Goal: Information Seeking & Learning: Learn about a topic

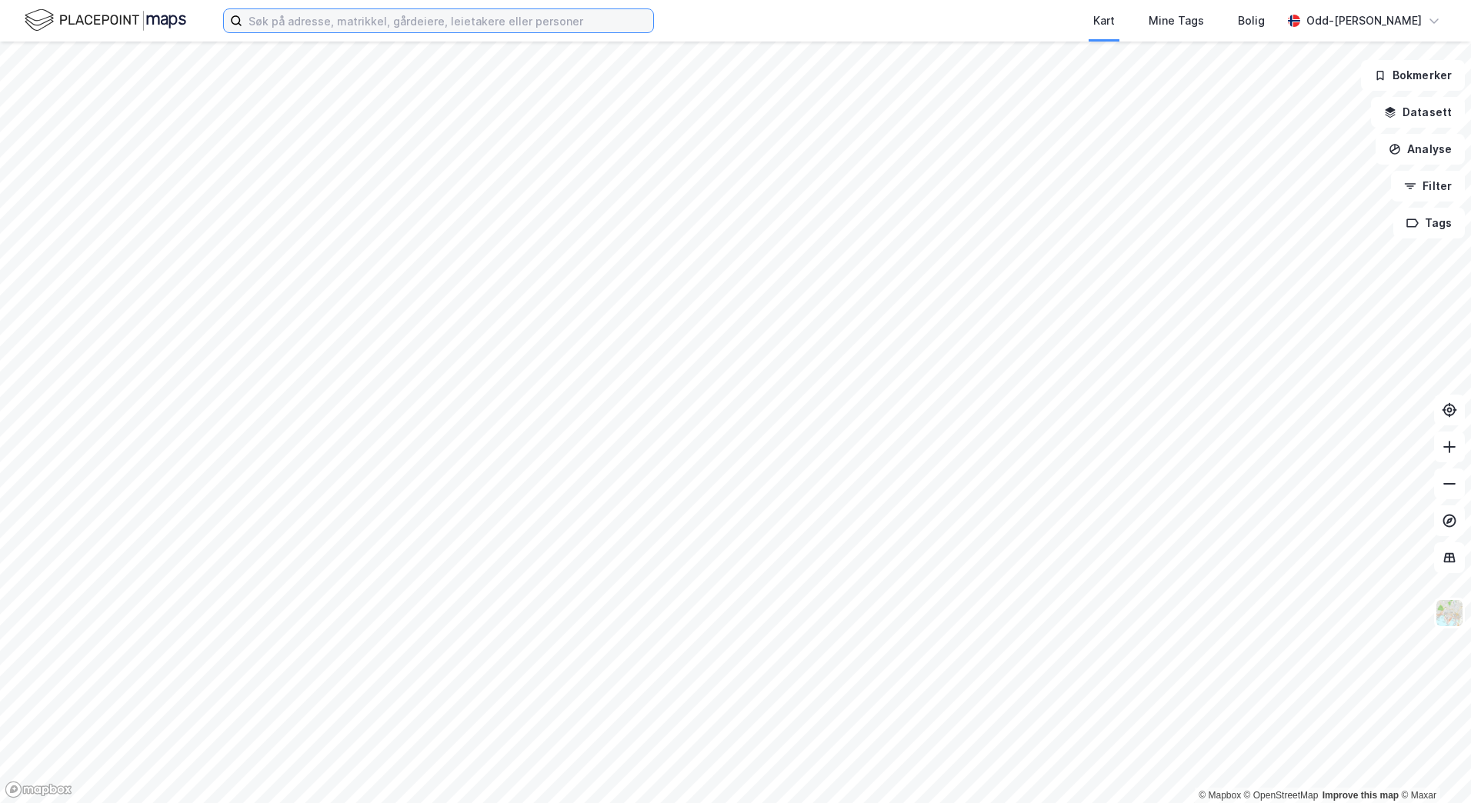
click at [293, 27] on input at bounding box center [447, 20] width 411 height 23
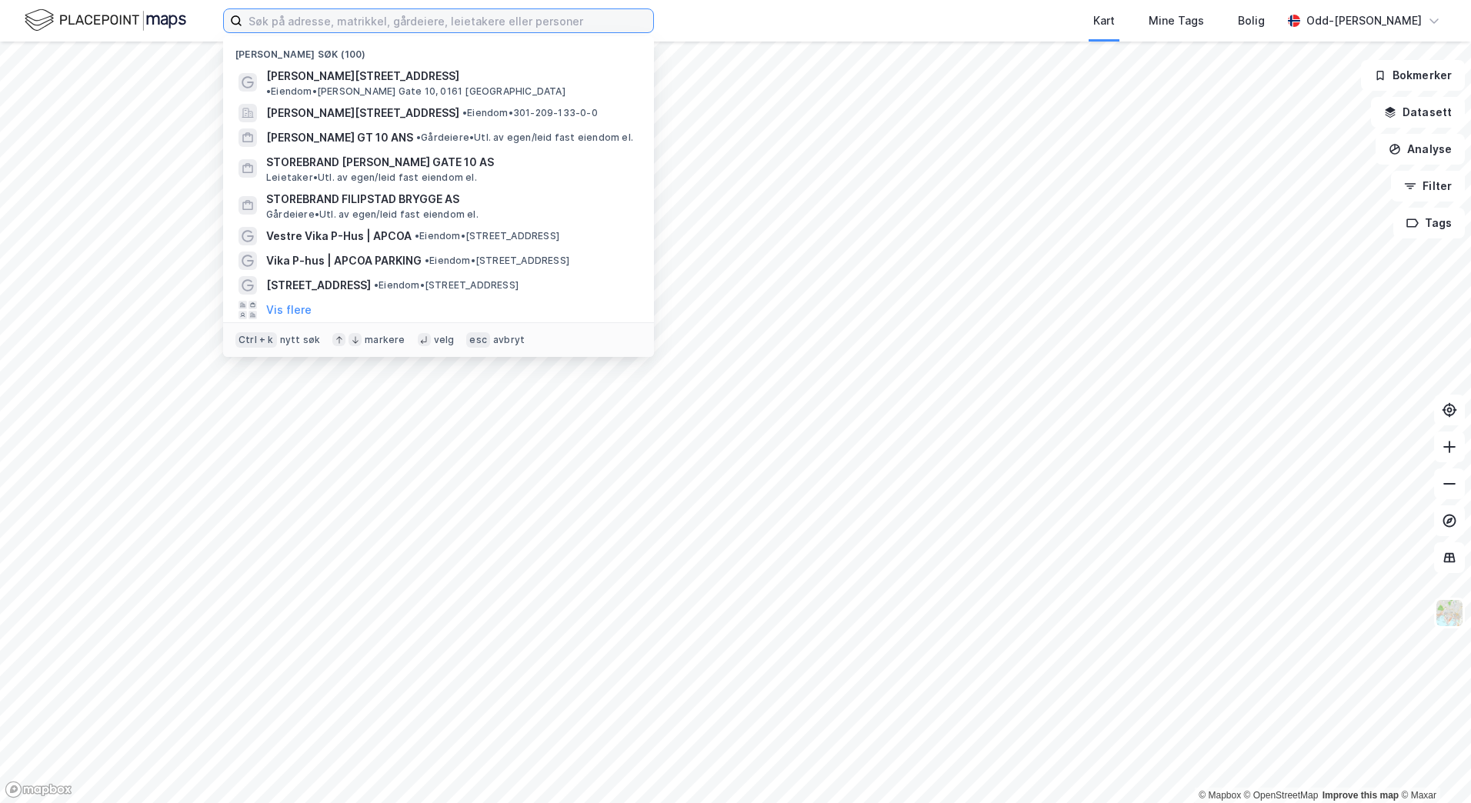
paste input "Storebrand Ruseløkkveien 14"
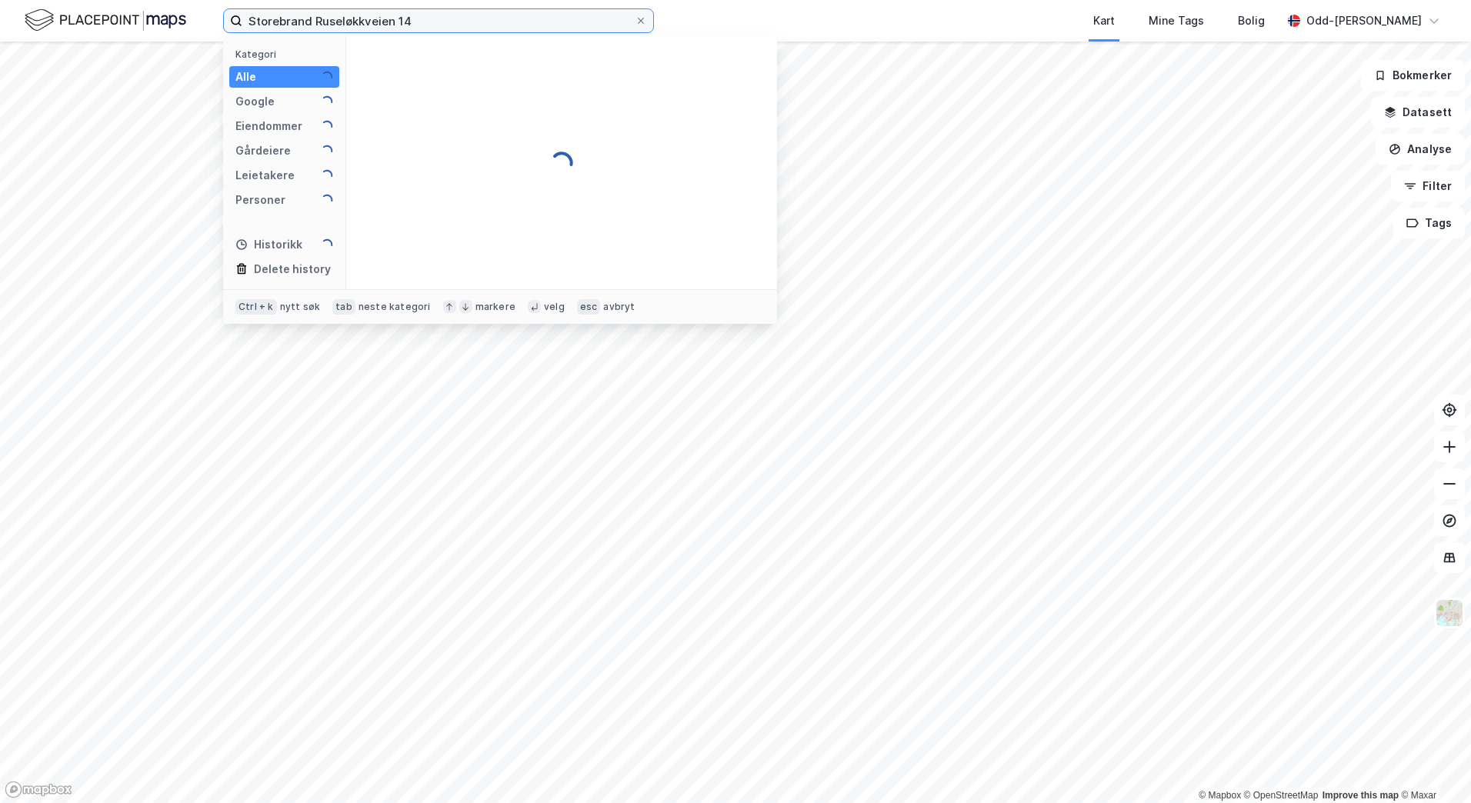
click at [306, 22] on input "Storebrand Ruseløkkveien 14" at bounding box center [438, 20] width 392 height 23
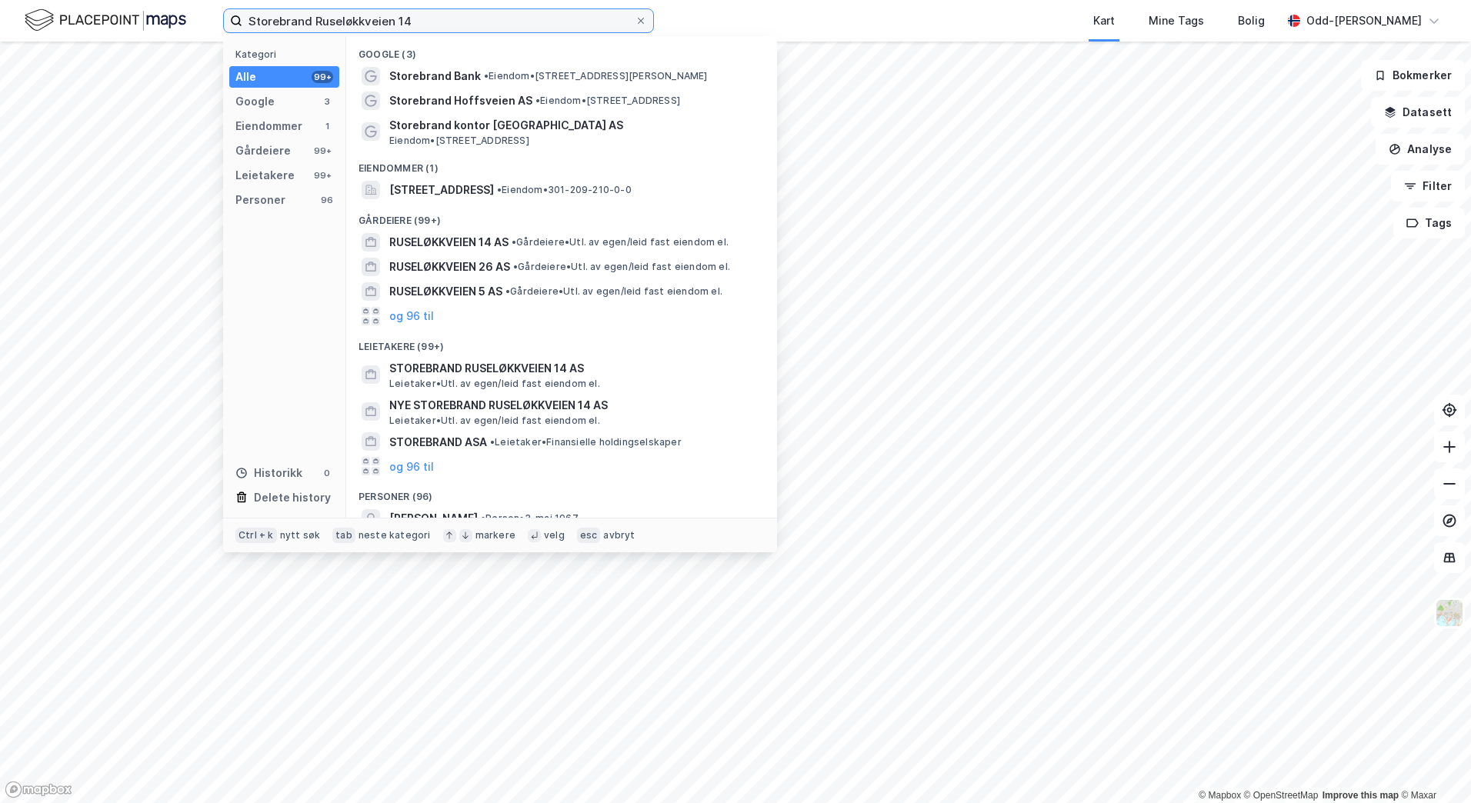
drag, startPoint x: 311, startPoint y: 22, endPoint x: 158, endPoint y: 28, distance: 153.3
click at [162, 26] on div "Storebrand Ruseløkkveien 14 Kategori Alle 99+ Google 3 Eiendommer 1 Gårdeiere 9…" at bounding box center [735, 21] width 1471 height 42
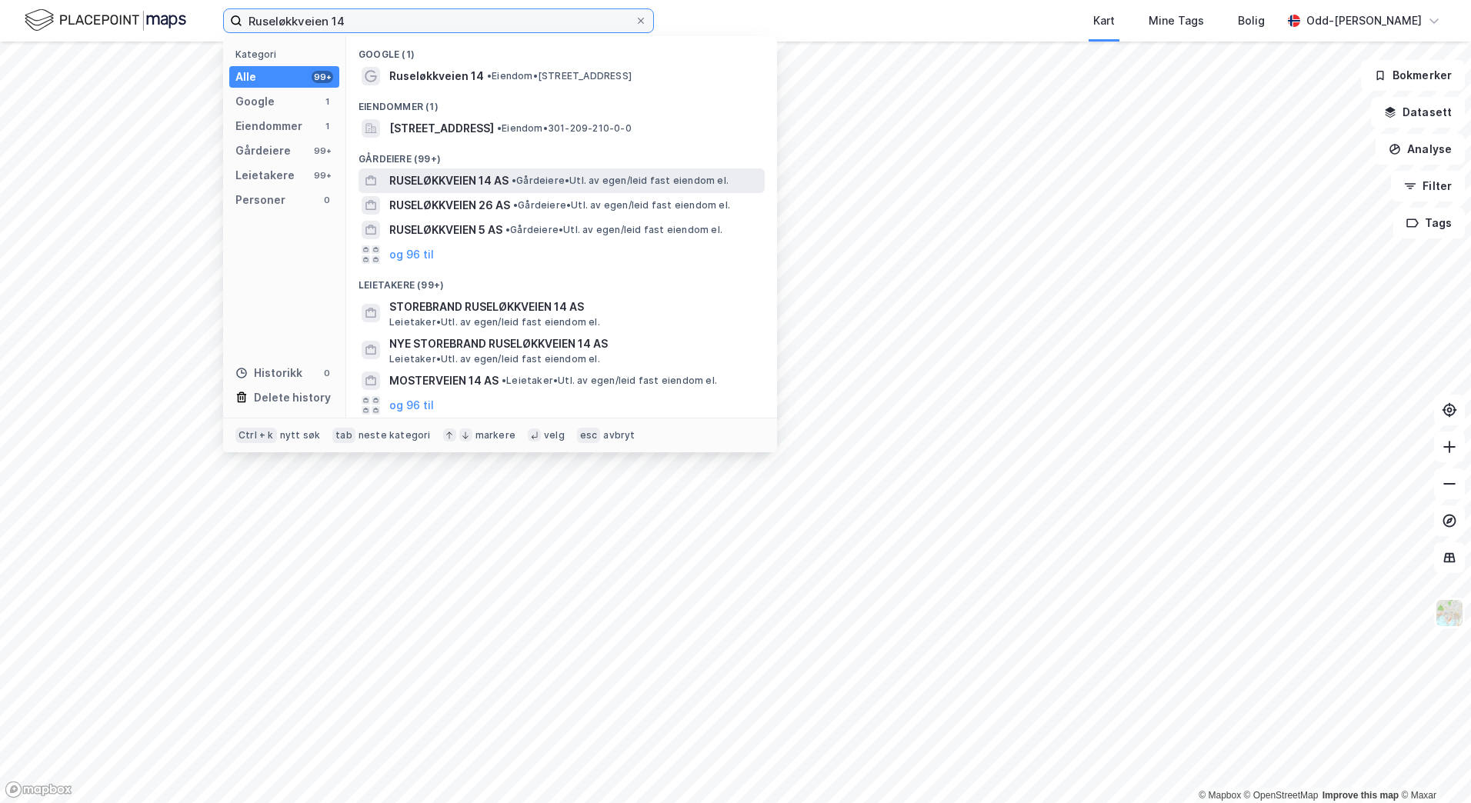
type input "Ruseløkkveien 14"
click at [466, 173] on span "RUSELØKKVEIEN 14 AS" at bounding box center [448, 181] width 119 height 18
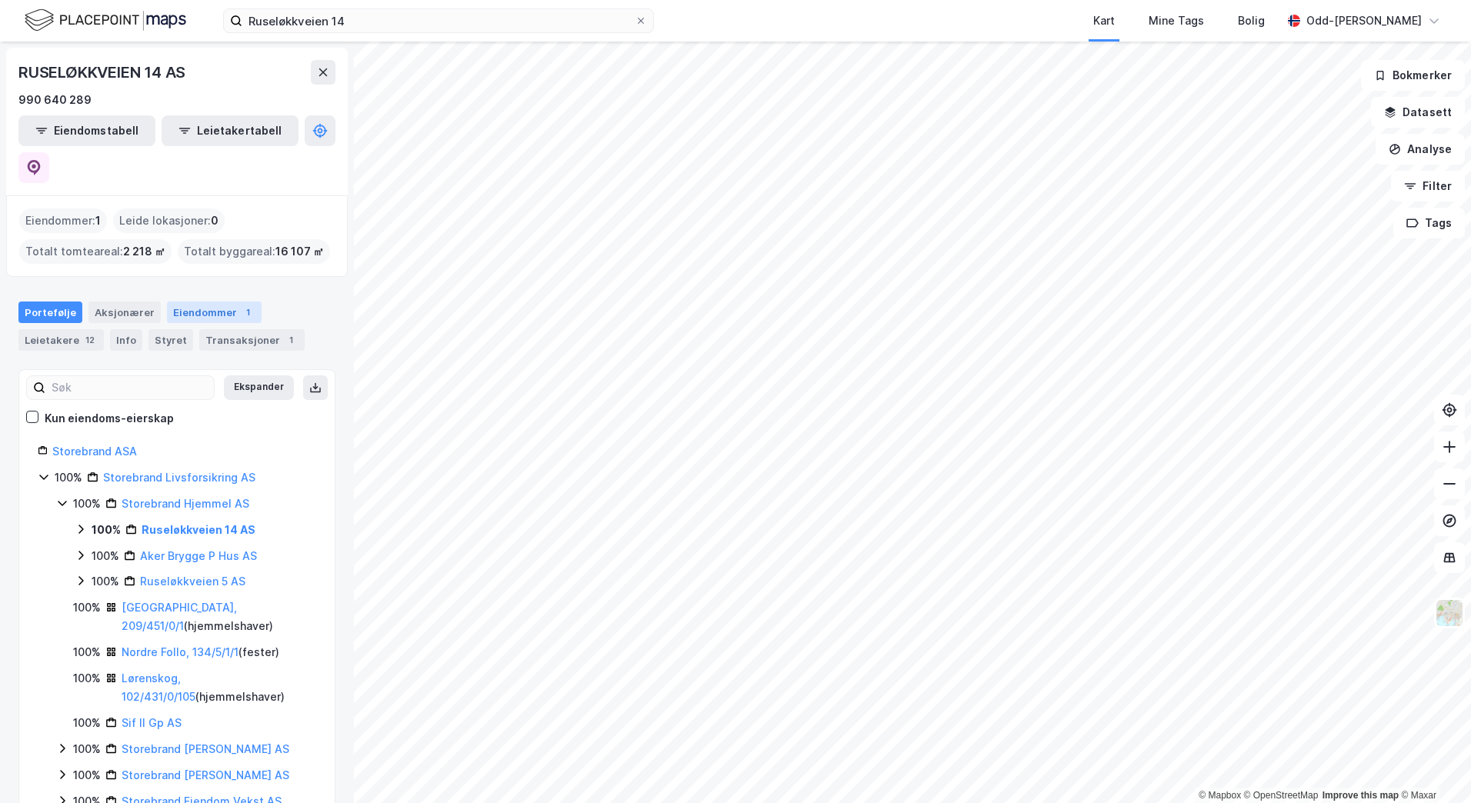
click at [205, 302] on div "Eiendommer 1" at bounding box center [214, 313] width 95 height 22
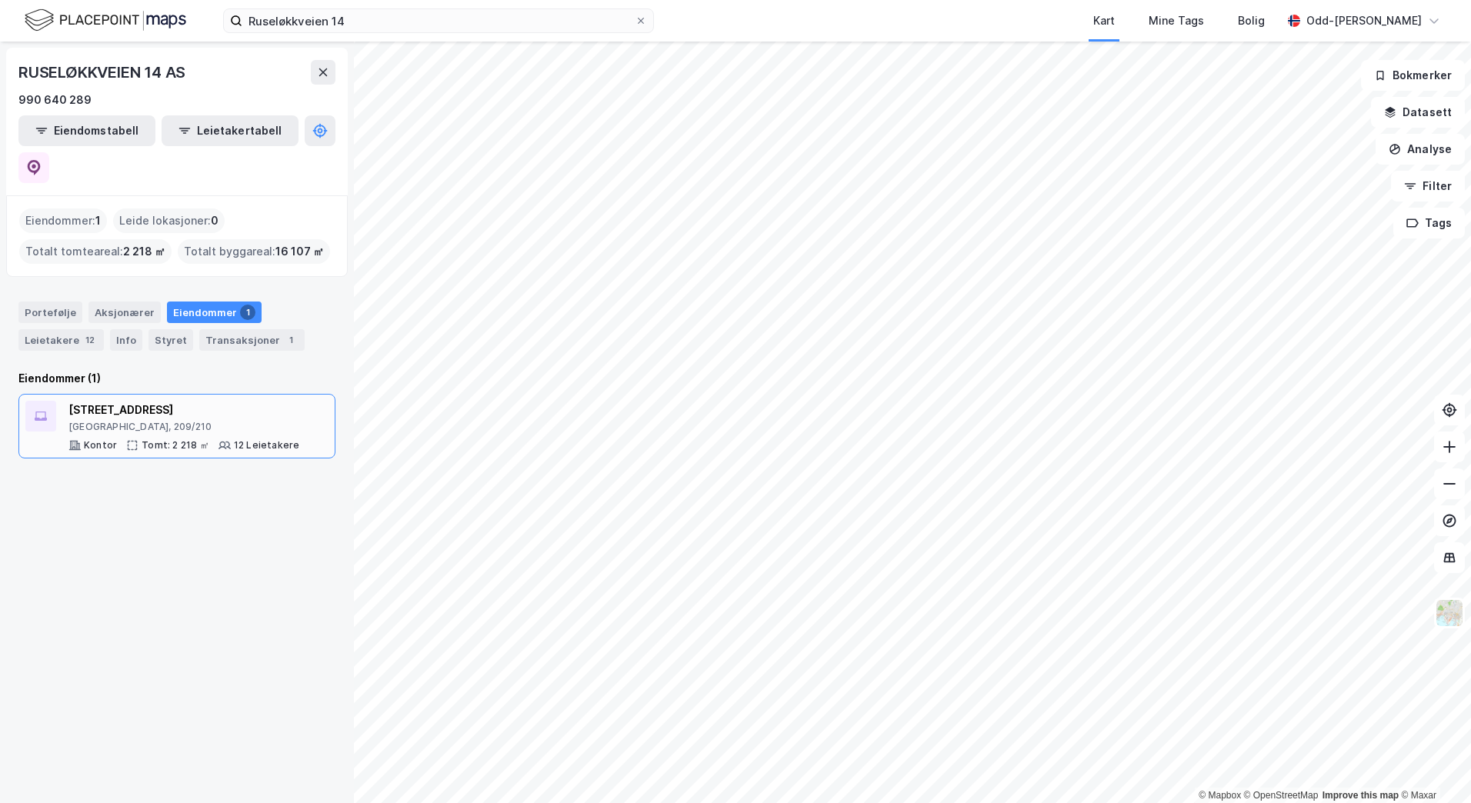
click at [136, 401] on div "Munkedamsveien 19B" at bounding box center [183, 410] width 231 height 18
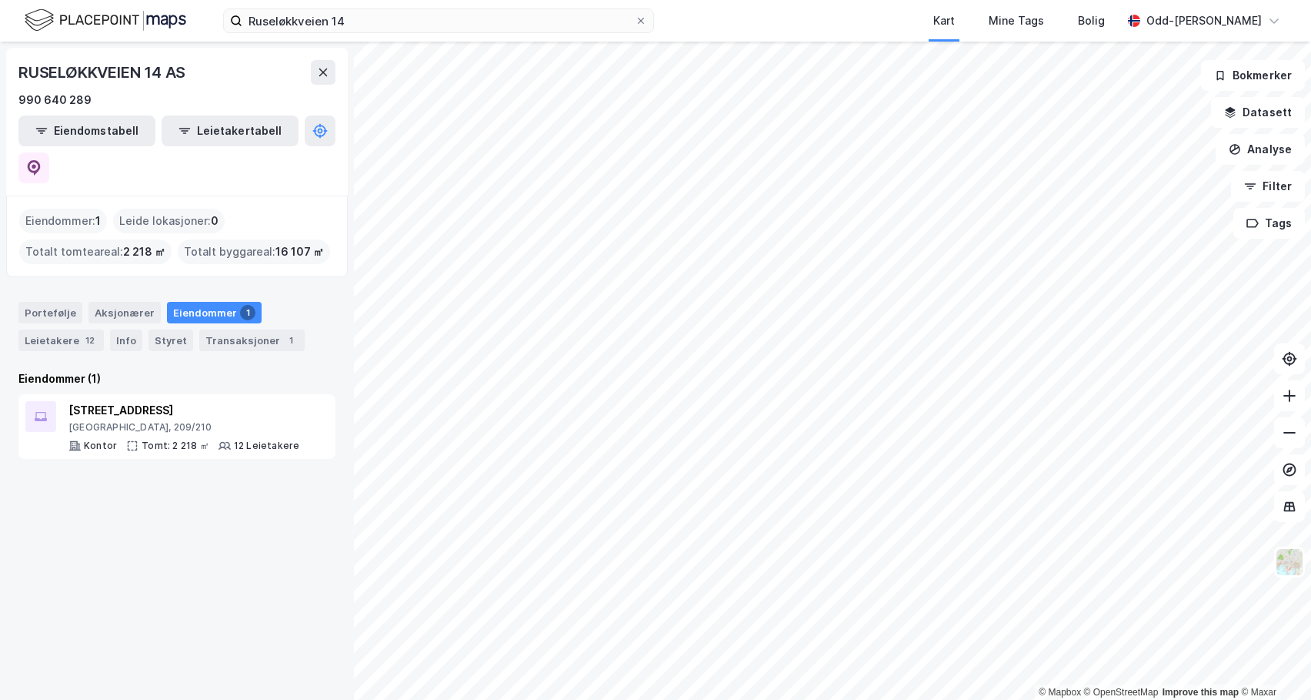
click at [199, 302] on div "Eiendommer 1" at bounding box center [214, 313] width 95 height 22
click at [392, 38] on div "Ruseløkkveien 14 Kart Mine Tags Bolig Odd-Arne Lundring" at bounding box center [655, 21] width 1311 height 42
click at [384, 25] on input "Ruseløkkveien 14" at bounding box center [438, 20] width 392 height 23
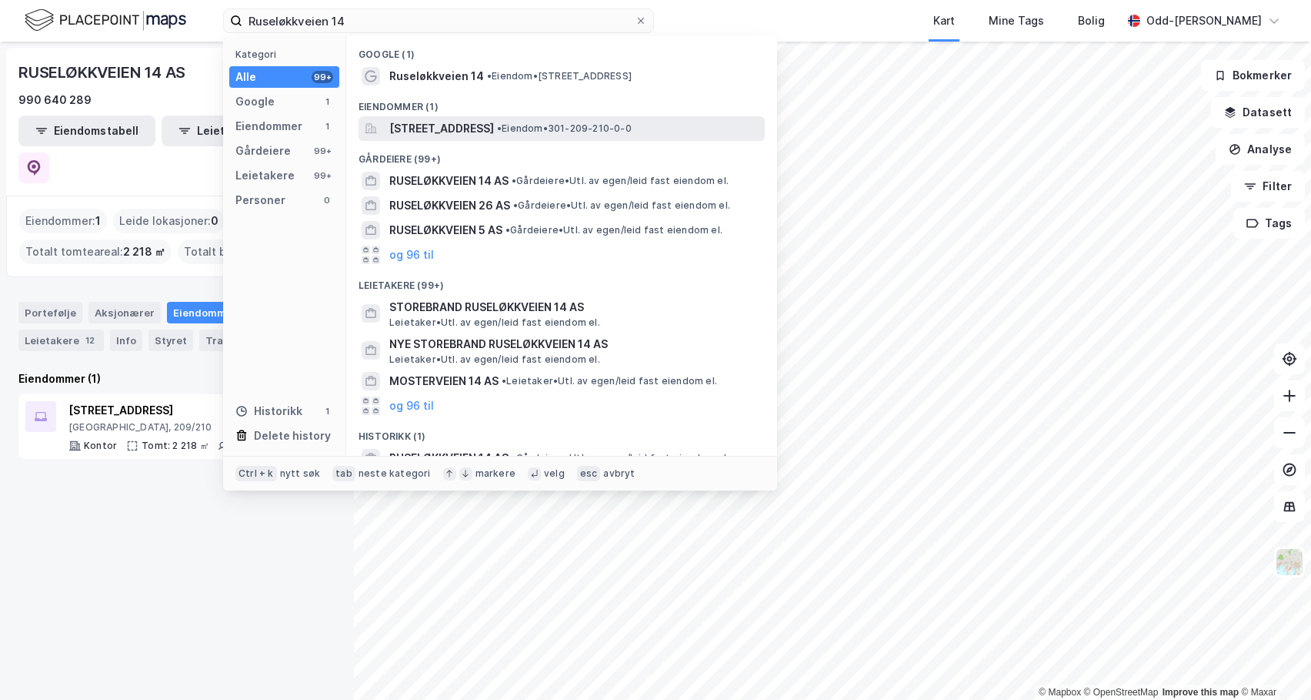
click at [424, 131] on span "[STREET_ADDRESS]" at bounding box center [441, 128] width 105 height 18
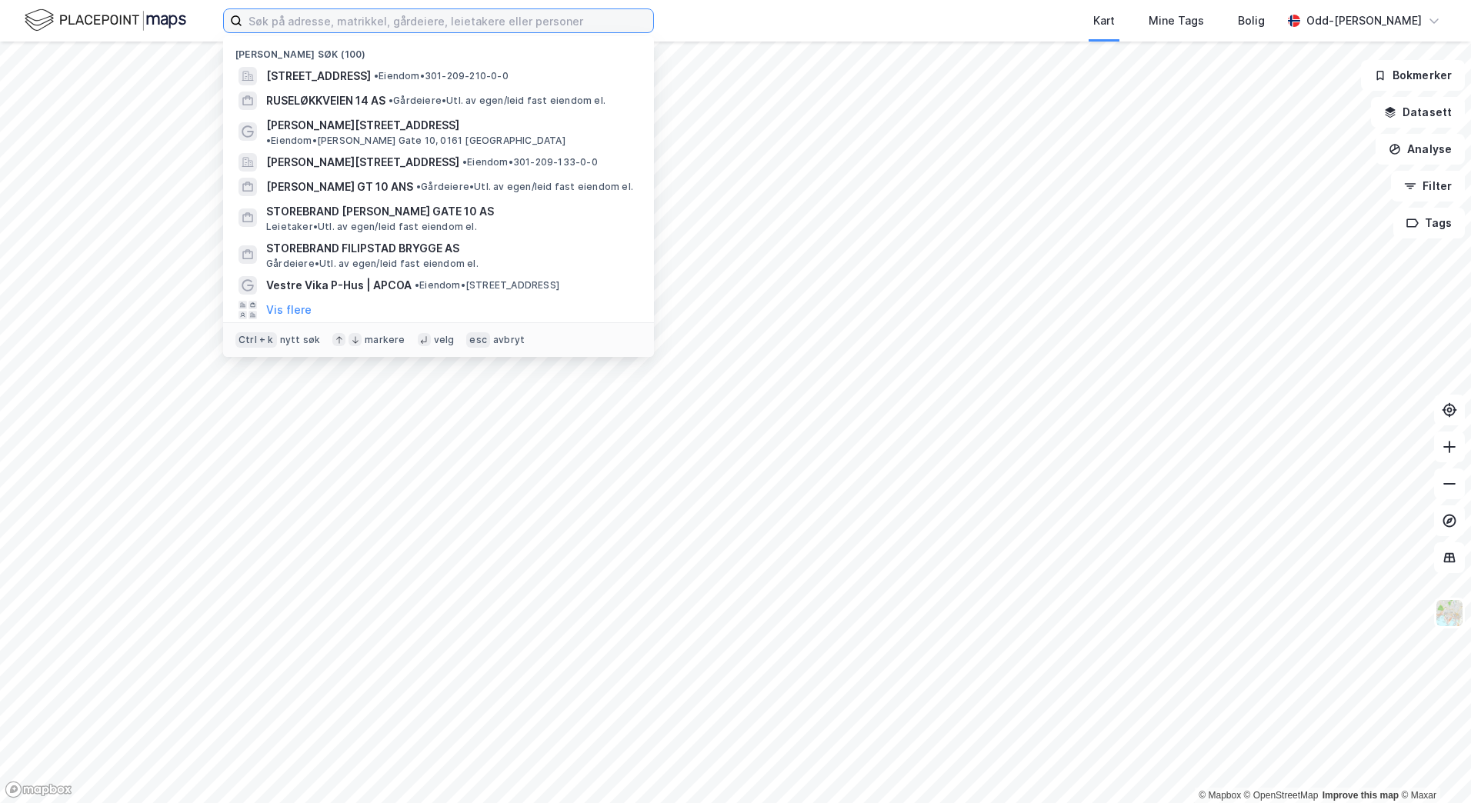
click at [332, 26] on input at bounding box center [447, 20] width 411 height 23
paste input "Storebrand Ruseløkkveien 3-5"
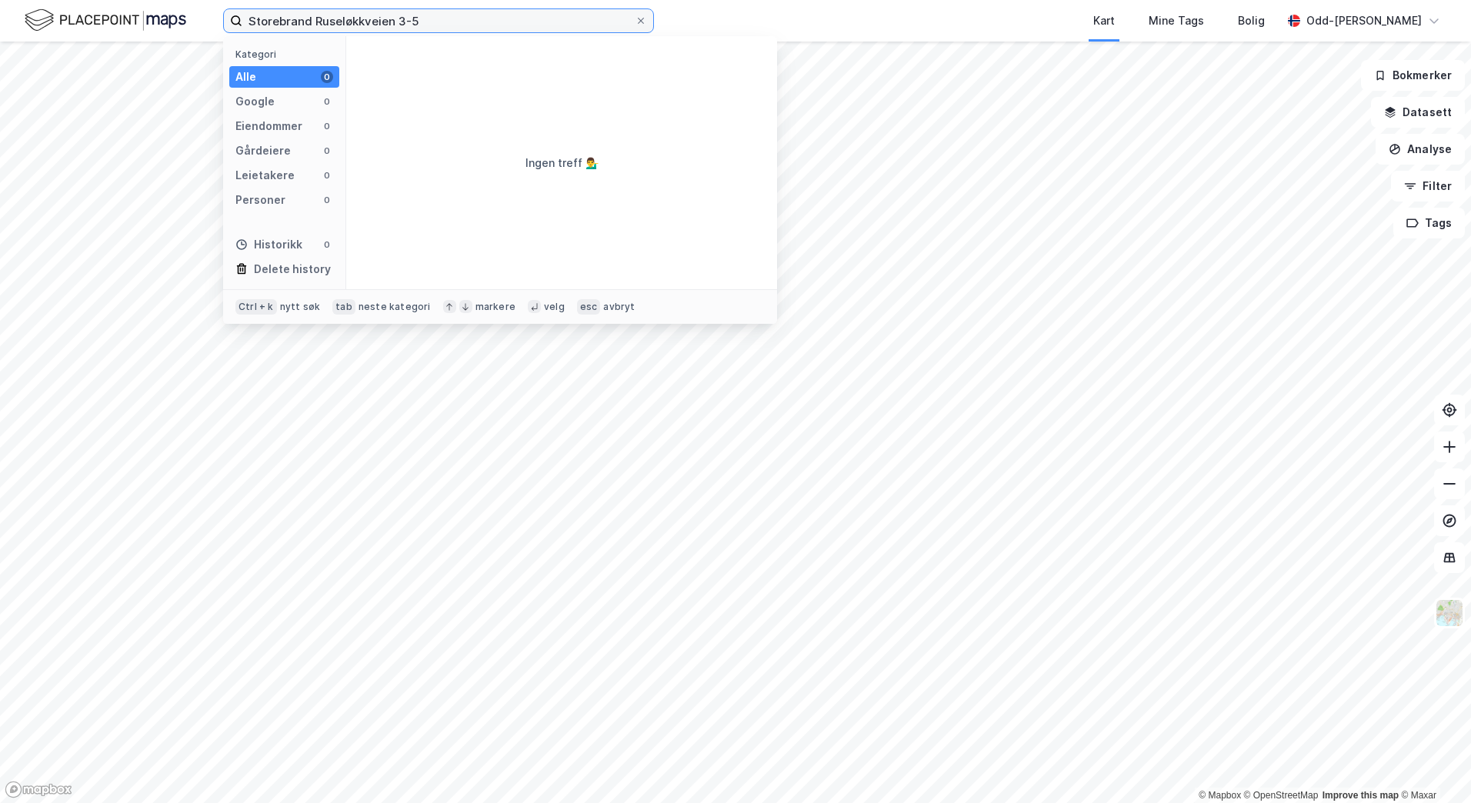
drag, startPoint x: 313, startPoint y: 15, endPoint x: 100, endPoint y: 25, distance: 213.4
click at [81, 36] on div "Storebrand Ruseløkkveien 3-5 Kategori Alle 0 Google 0 Eiendommer 0 Gårdeiere 0 …" at bounding box center [735, 21] width 1471 height 42
click at [366, 19] on input "Ruseløkkveien 3-5" at bounding box center [438, 20] width 392 height 23
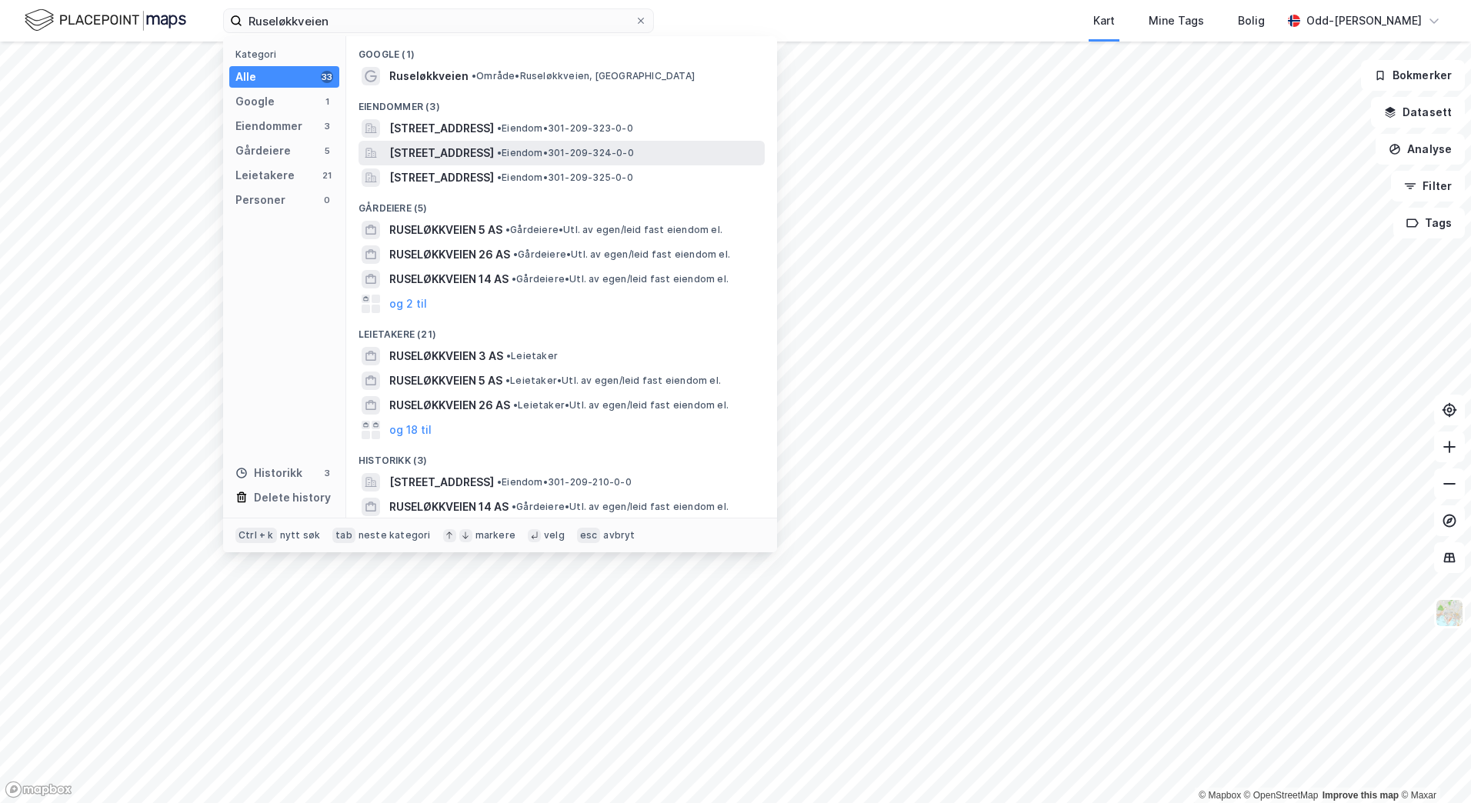
click at [452, 152] on span "Ruseløkkveien 5, 0251, OSLO, OSLO" at bounding box center [441, 153] width 105 height 18
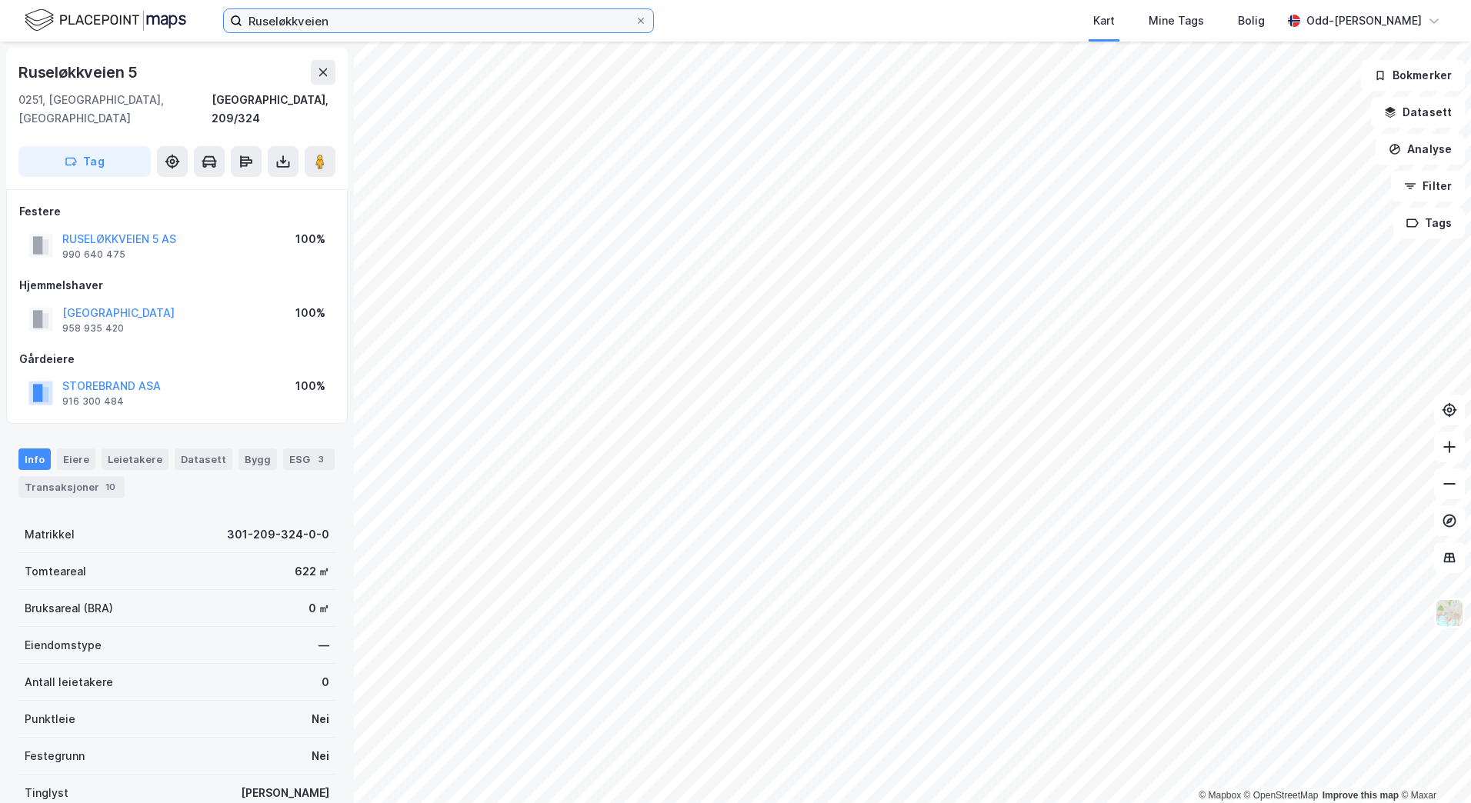
click at [335, 28] on input "Ruseløkkveien" at bounding box center [438, 20] width 392 height 23
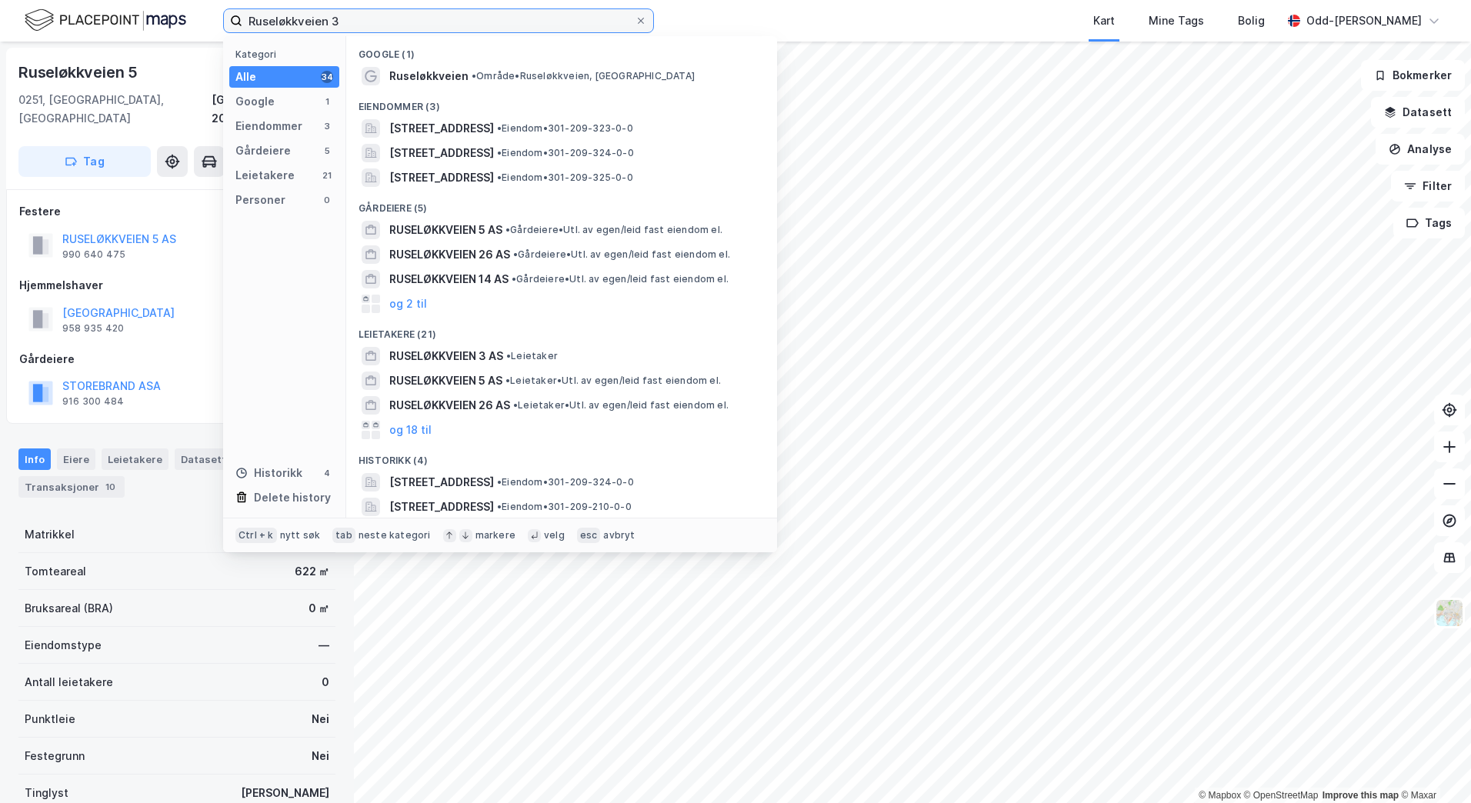
type input "Ruseløkkveien 3"
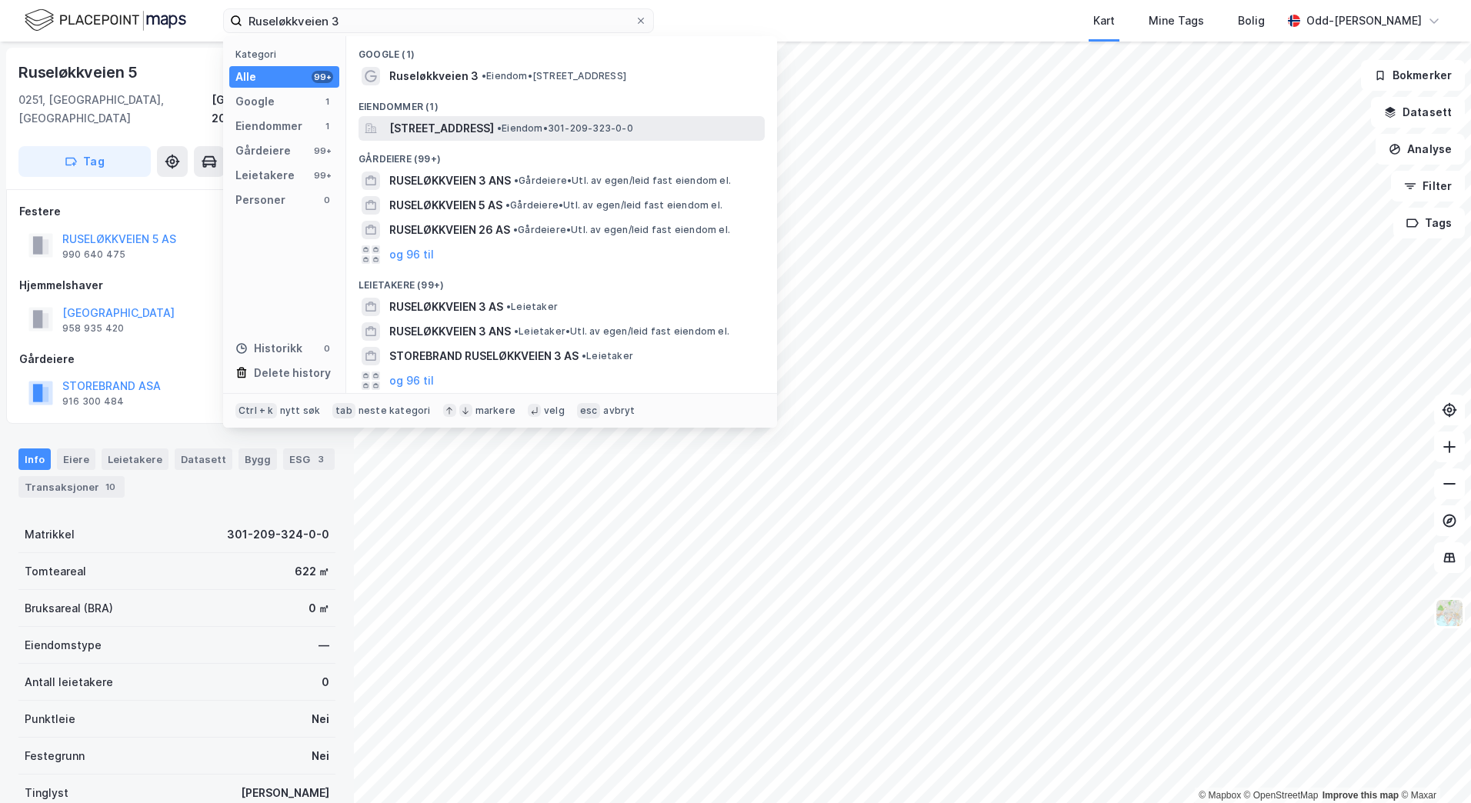
click at [461, 129] on span "[STREET_ADDRESS]" at bounding box center [441, 128] width 105 height 18
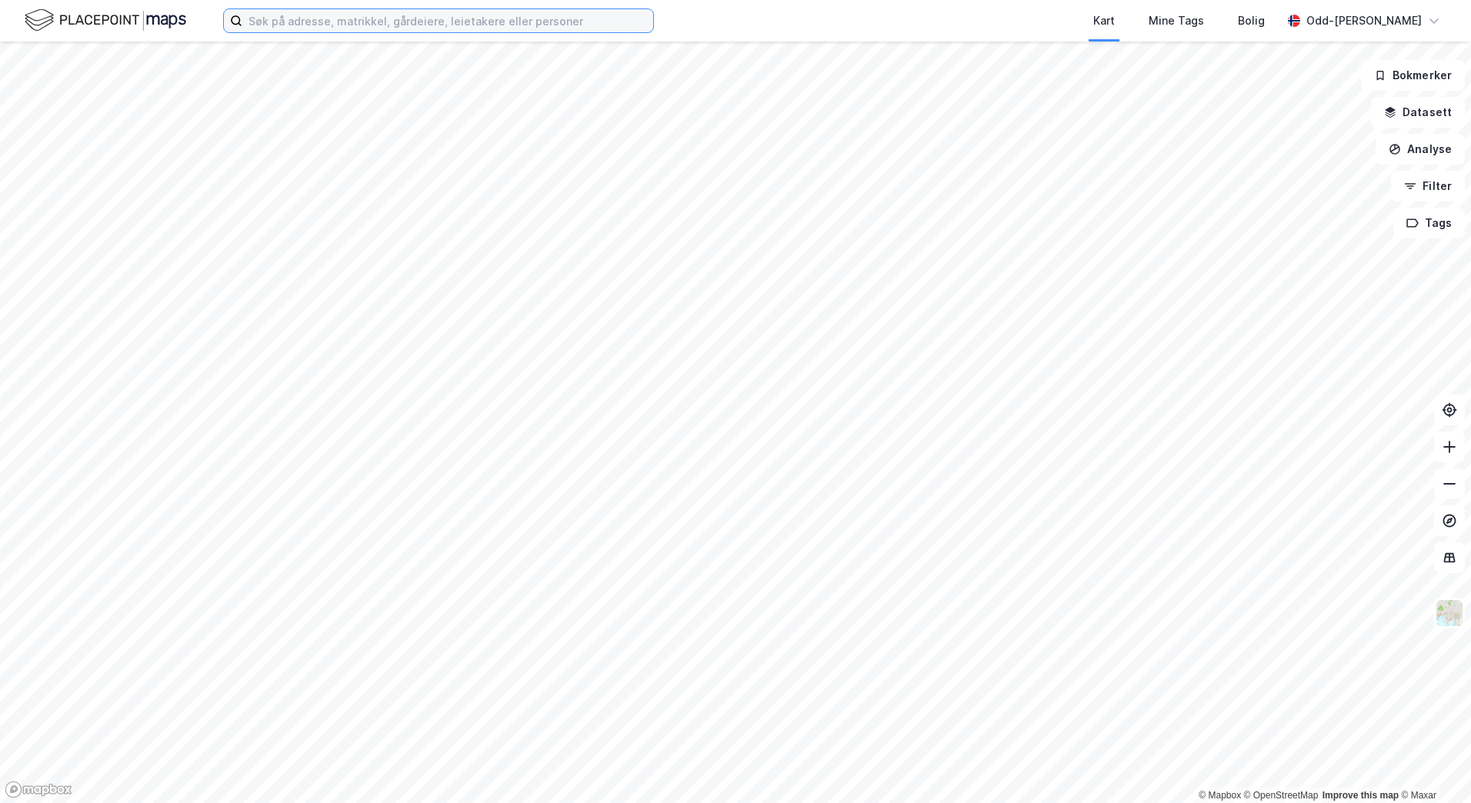
click at [285, 25] on input at bounding box center [447, 20] width 411 height 23
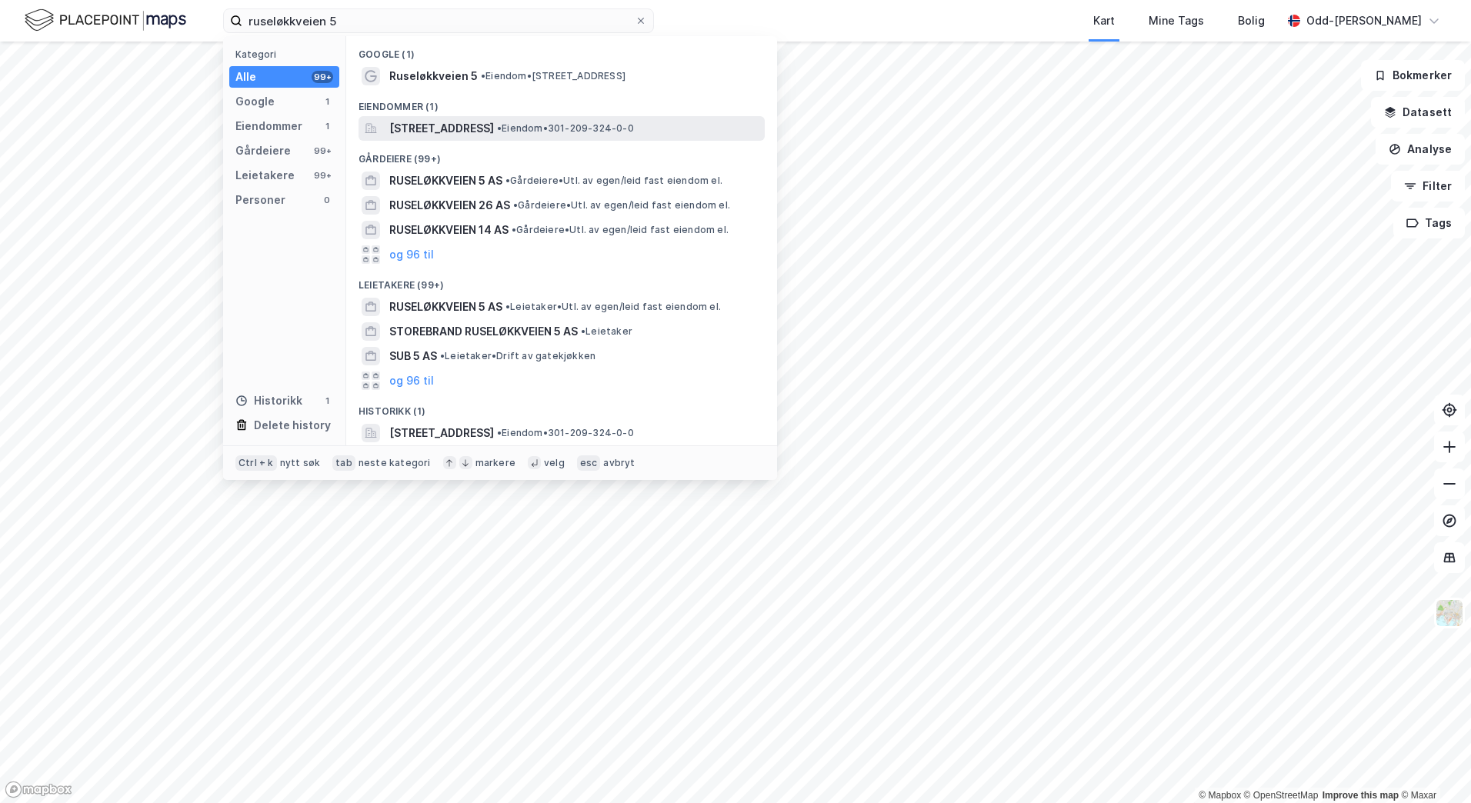
click at [447, 129] on span "[STREET_ADDRESS]" at bounding box center [441, 128] width 105 height 18
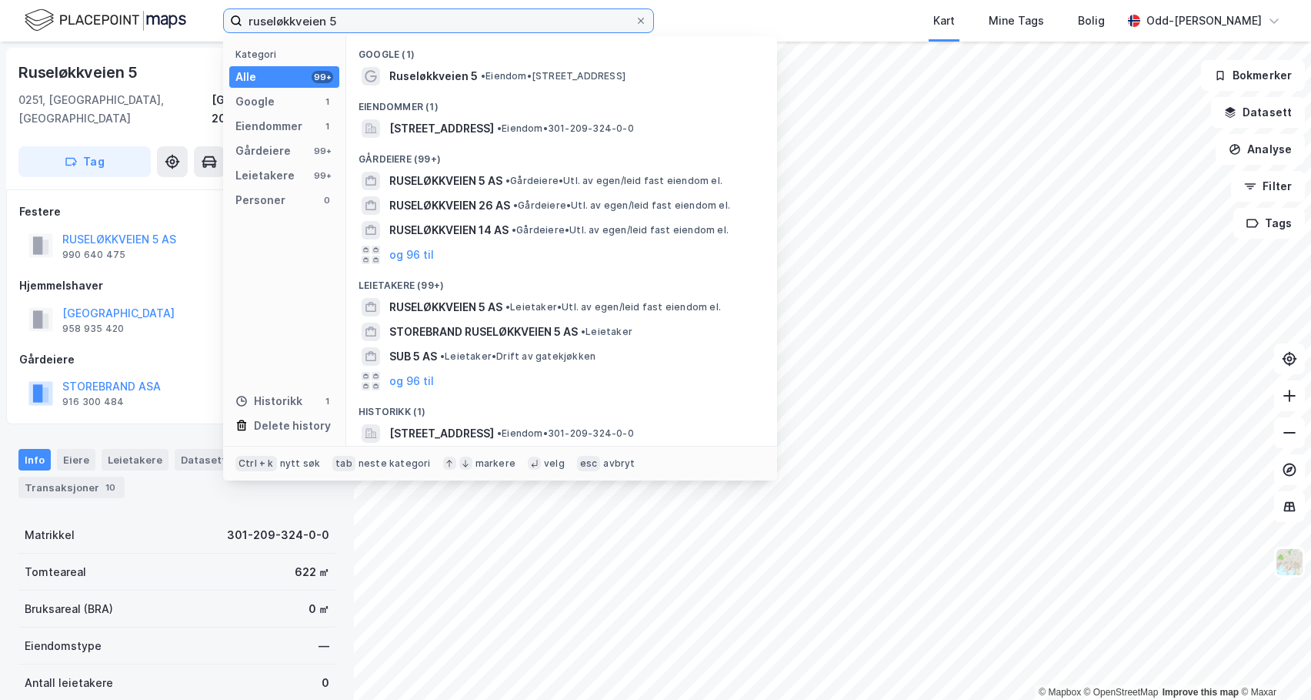
click at [369, 18] on input "ruseløkkveien 5" at bounding box center [438, 20] width 392 height 23
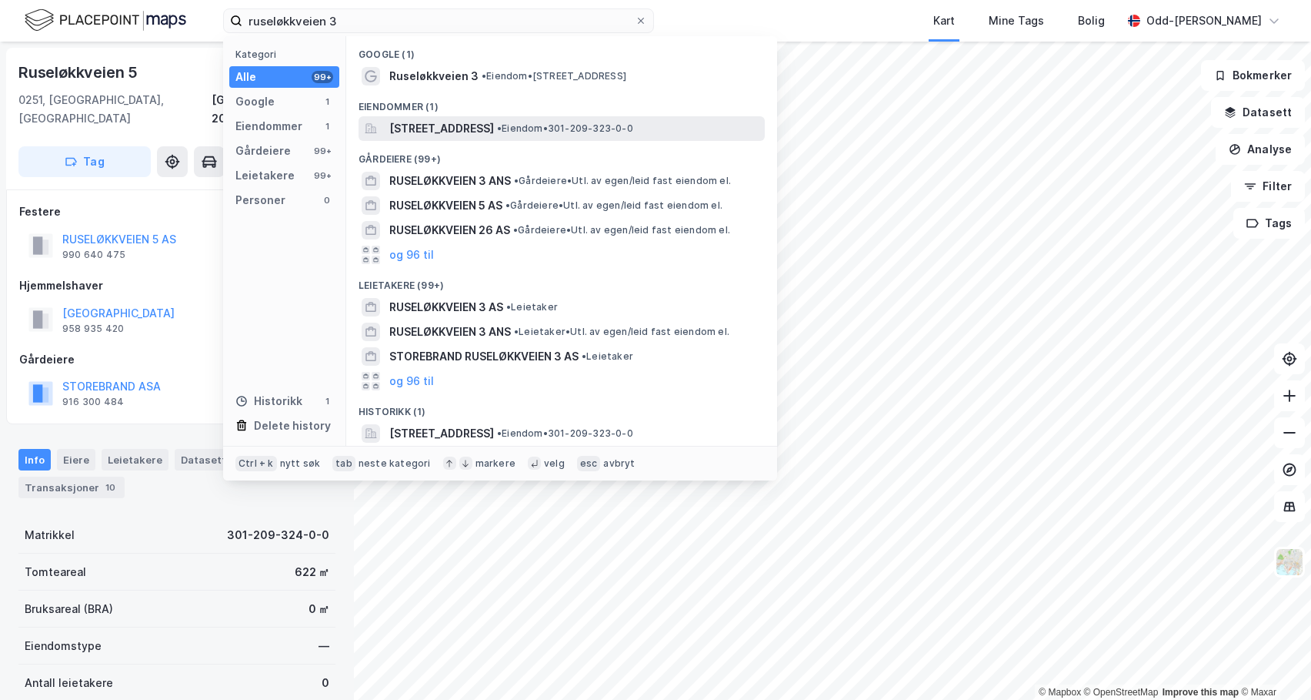
click at [422, 135] on span "[STREET_ADDRESS]" at bounding box center [441, 128] width 105 height 18
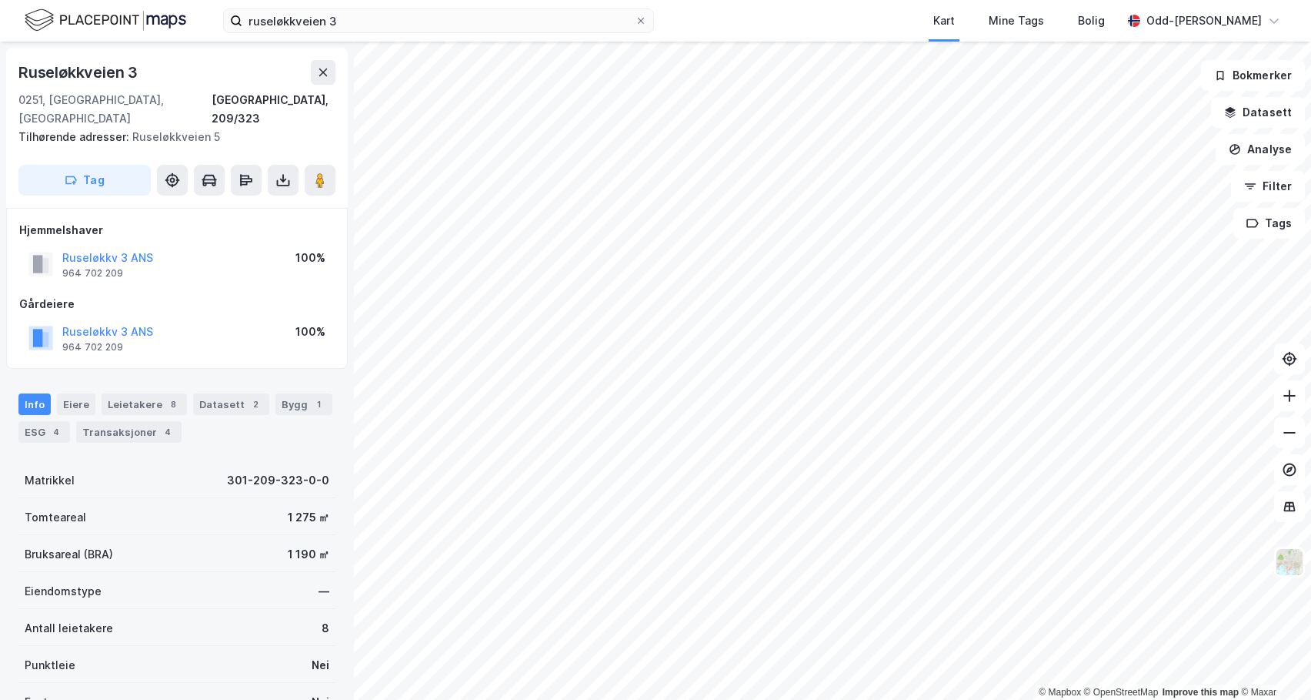
scroll to position [1, 0]
click at [82, 392] on div "Eiere" at bounding box center [76, 403] width 38 height 22
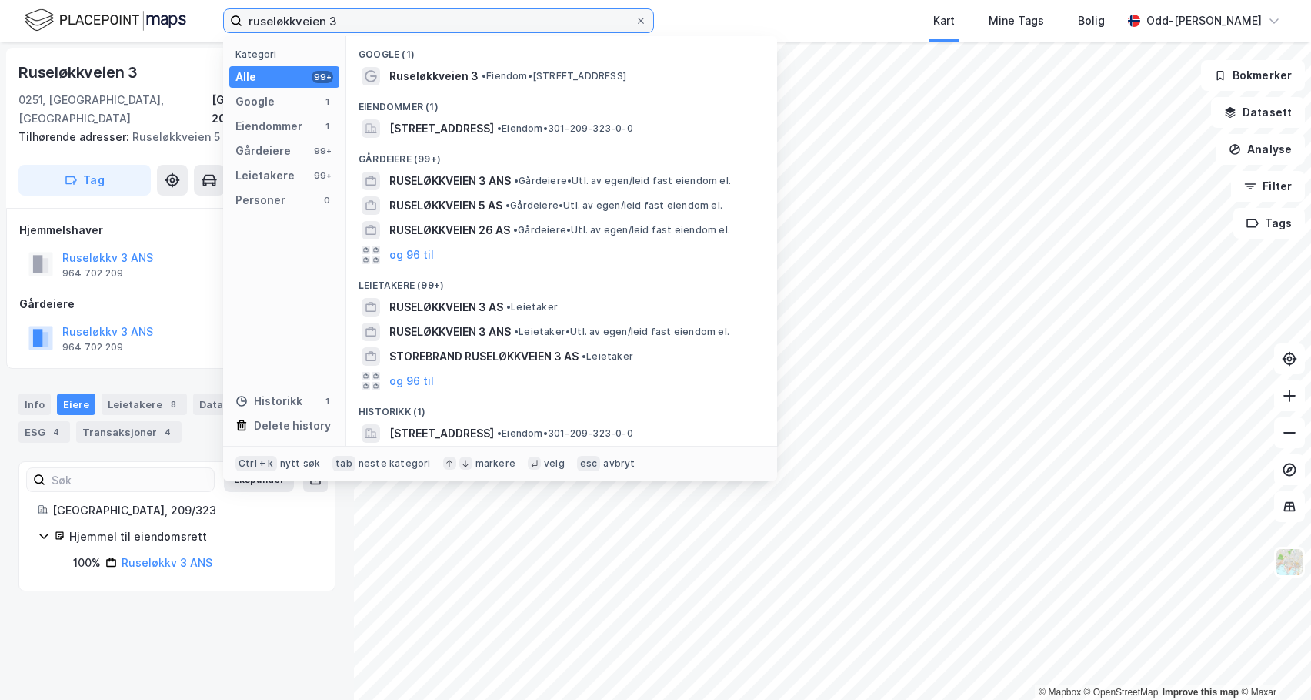
click at [384, 19] on input "ruseløkkveien 3" at bounding box center [438, 20] width 392 height 23
drag, startPoint x: 386, startPoint y: 22, endPoint x: 126, endPoint y: 8, distance: 259.7
click at [126, 8] on div "ruseløkkveien 3 Kategori Alle 99+ Google 1 Eiendommer 1 Gårdeiere 99+ Leietaker…" at bounding box center [655, 21] width 1311 height 42
paste input "Storebrand Sjøgata 4 AS"
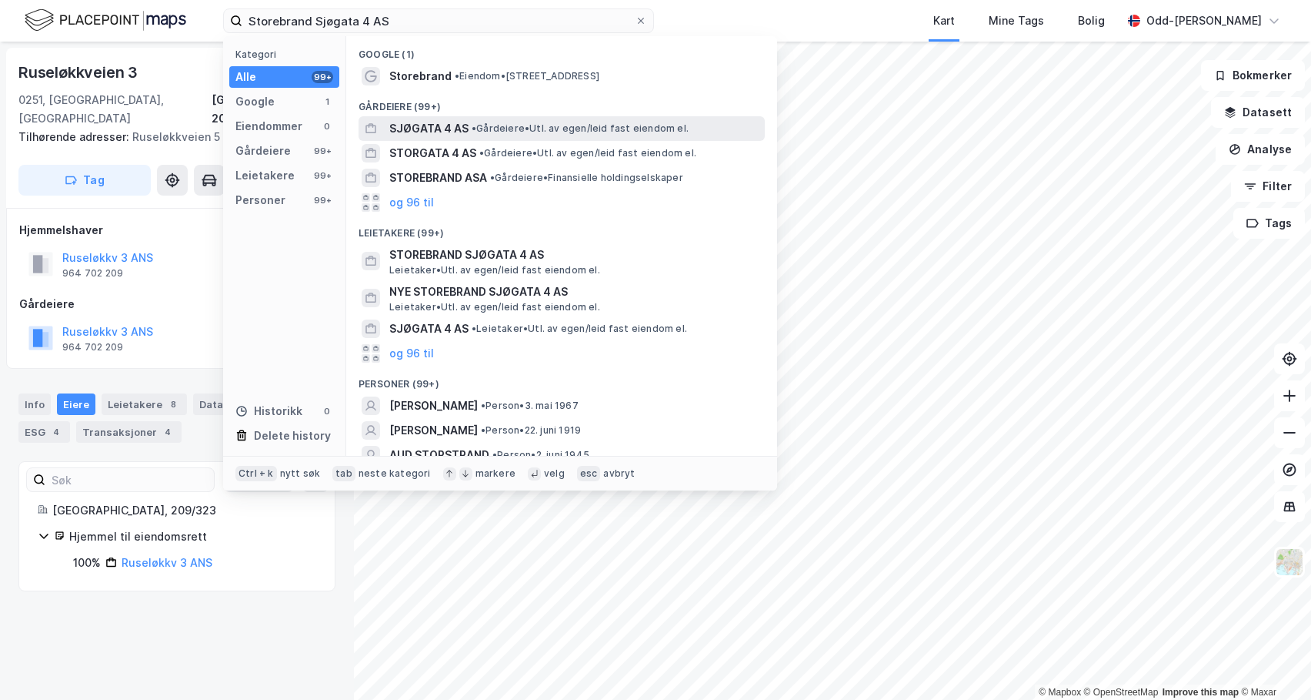
click at [472, 128] on span "•" at bounding box center [474, 128] width 5 height 12
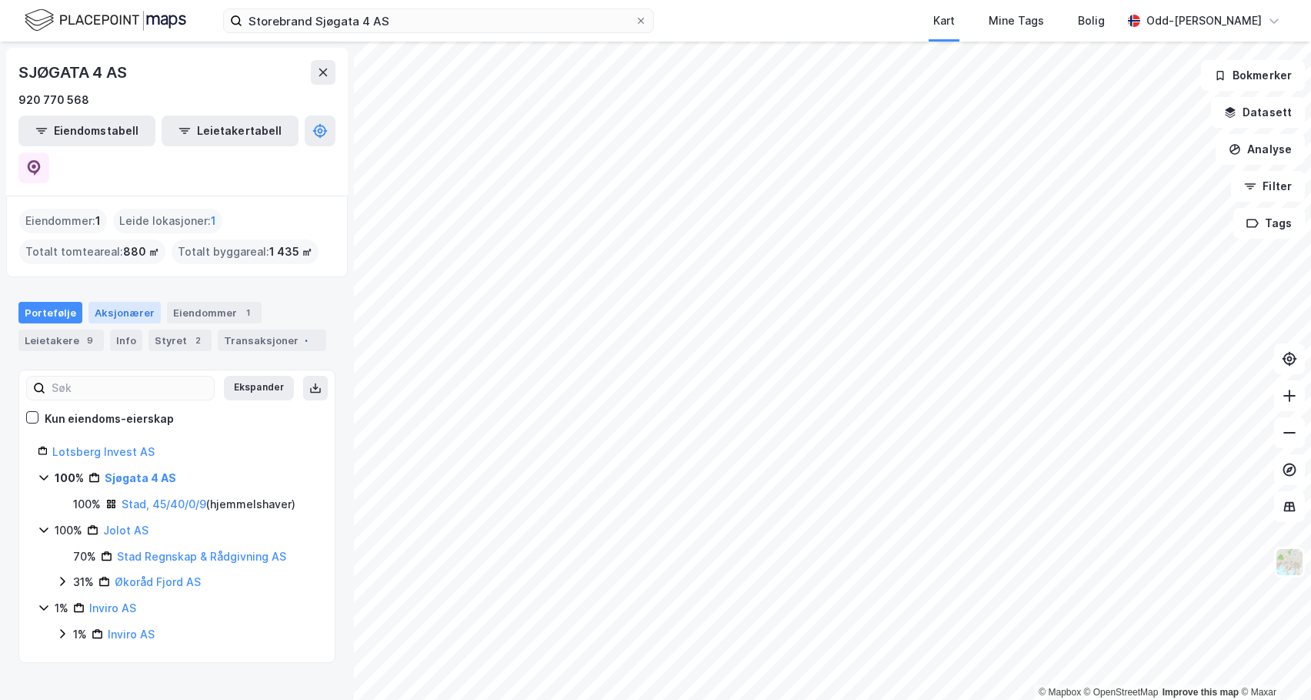
click at [113, 302] on div "Aksjonærer" at bounding box center [124, 313] width 72 height 22
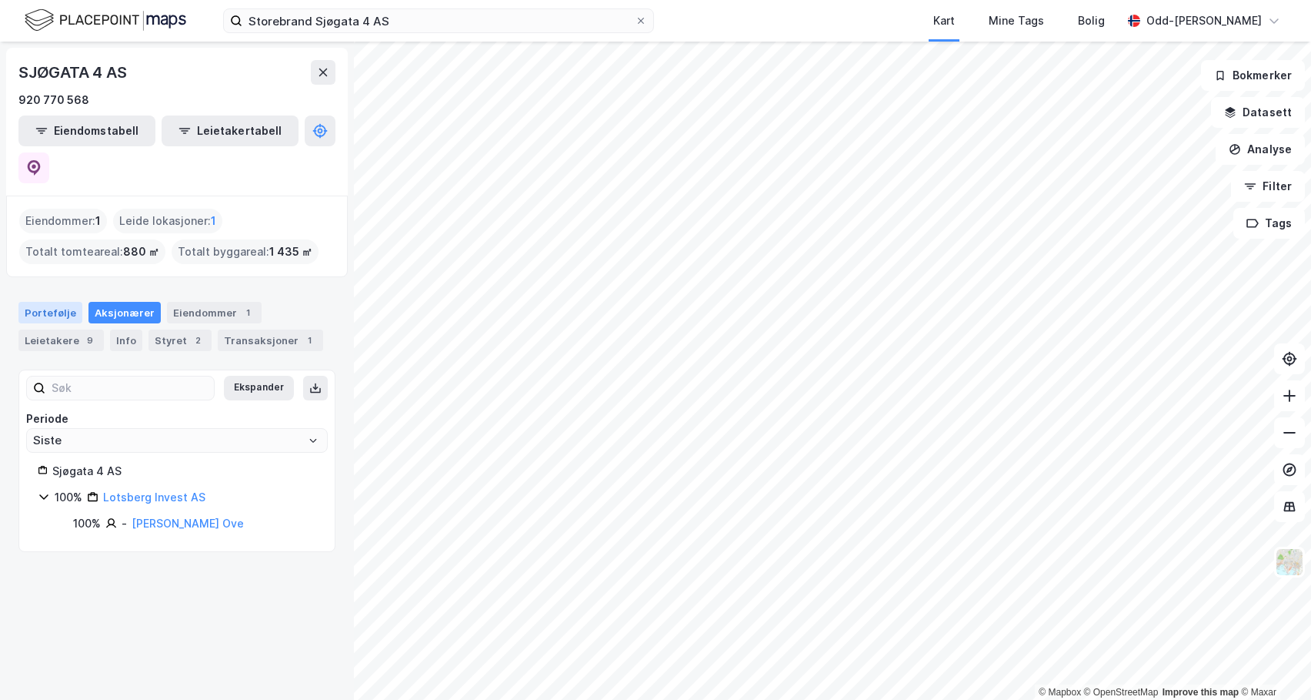
click at [61, 302] on div "Portefølje" at bounding box center [50, 313] width 64 height 22
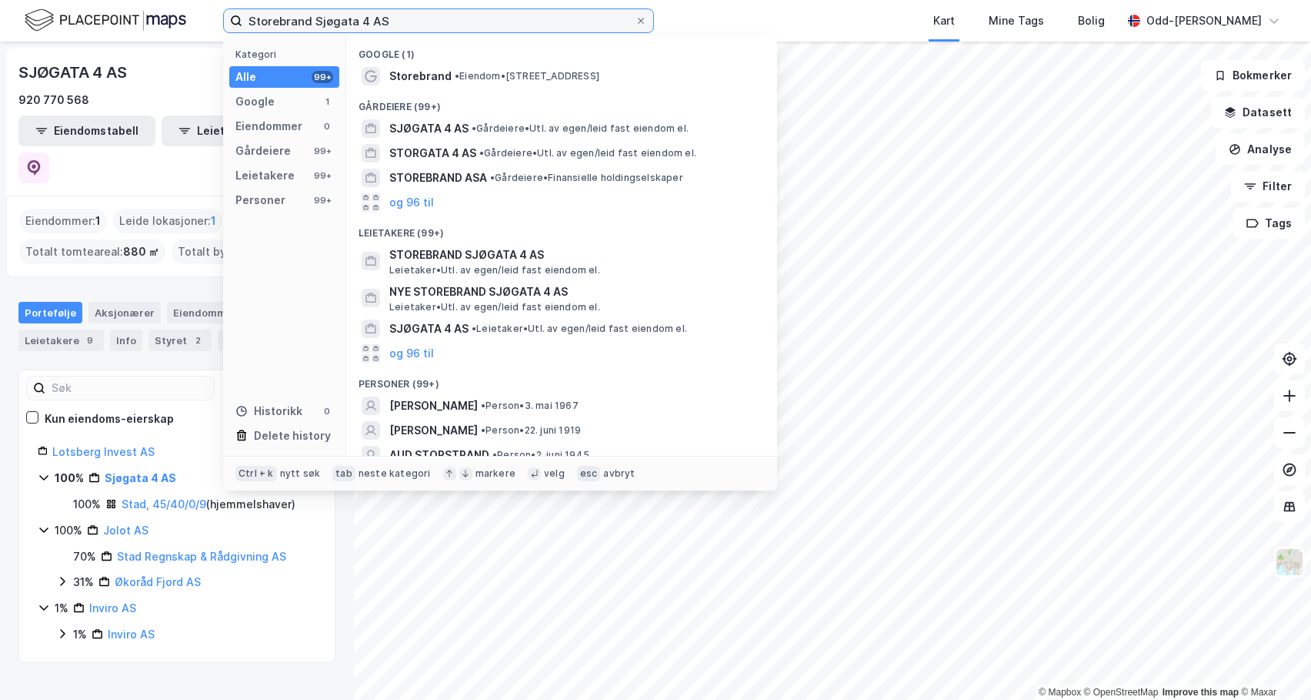
click at [407, 22] on input "Storebrand Sjøgata 4 AS" at bounding box center [438, 20] width 392 height 23
drag, startPoint x: 312, startPoint y: 22, endPoint x: 46, endPoint y: 8, distance: 266.7
click at [43, 13] on div "Storebrand Sjøgata 4 AS Kategori Alle 99+ Google 1 Eiendommer 0 Gårdeiere 99+ L…" at bounding box center [655, 21] width 1311 height 42
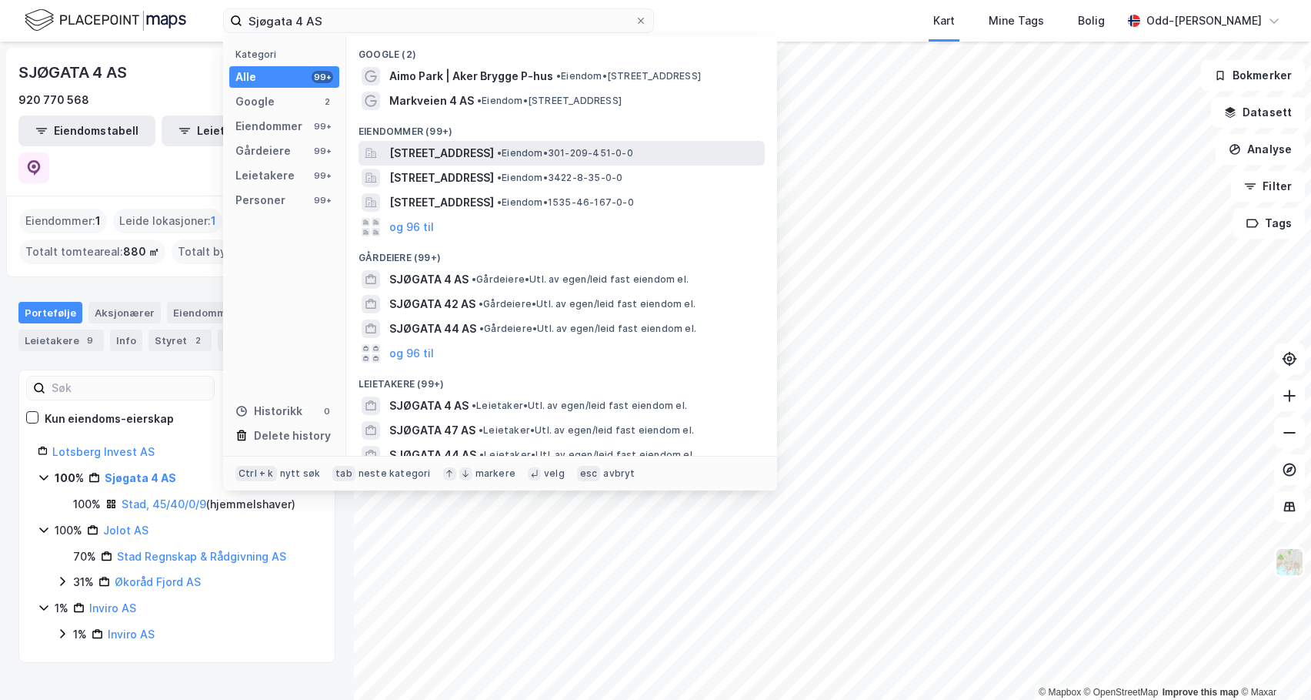
click at [465, 147] on span "[STREET_ADDRESS]" at bounding box center [441, 153] width 105 height 18
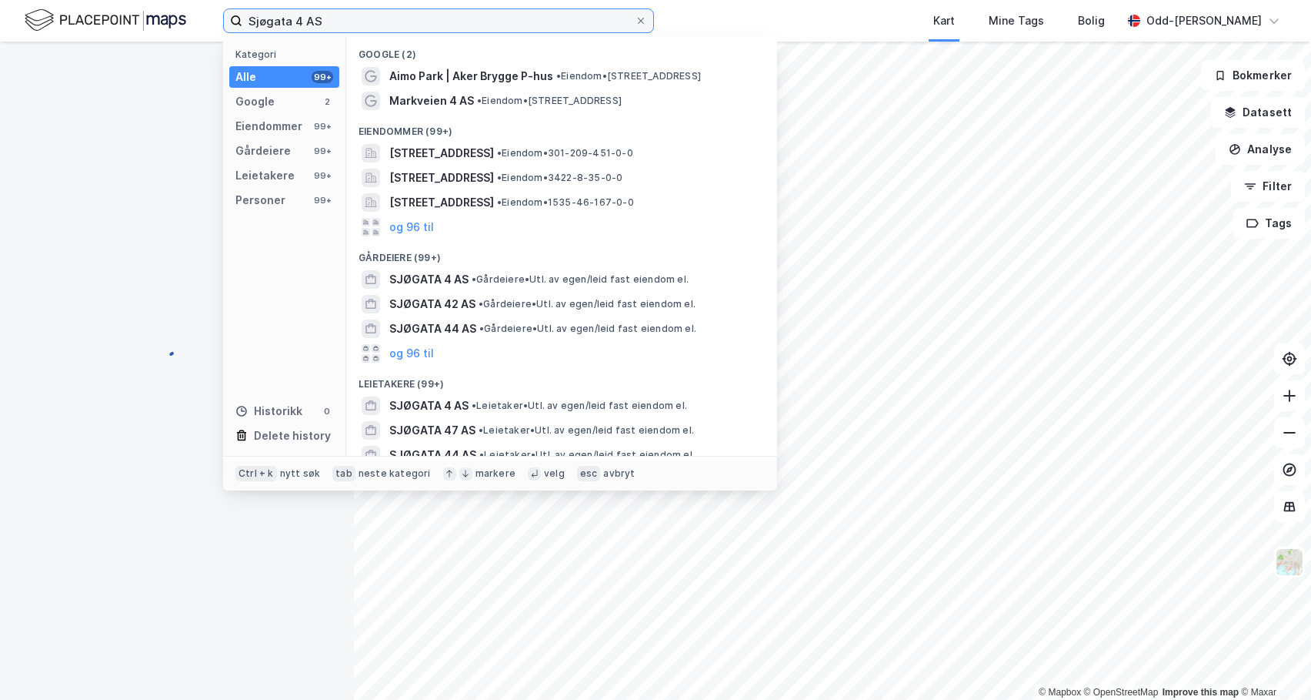
click at [357, 27] on input "Sjøgata 4 AS" at bounding box center [438, 20] width 392 height 23
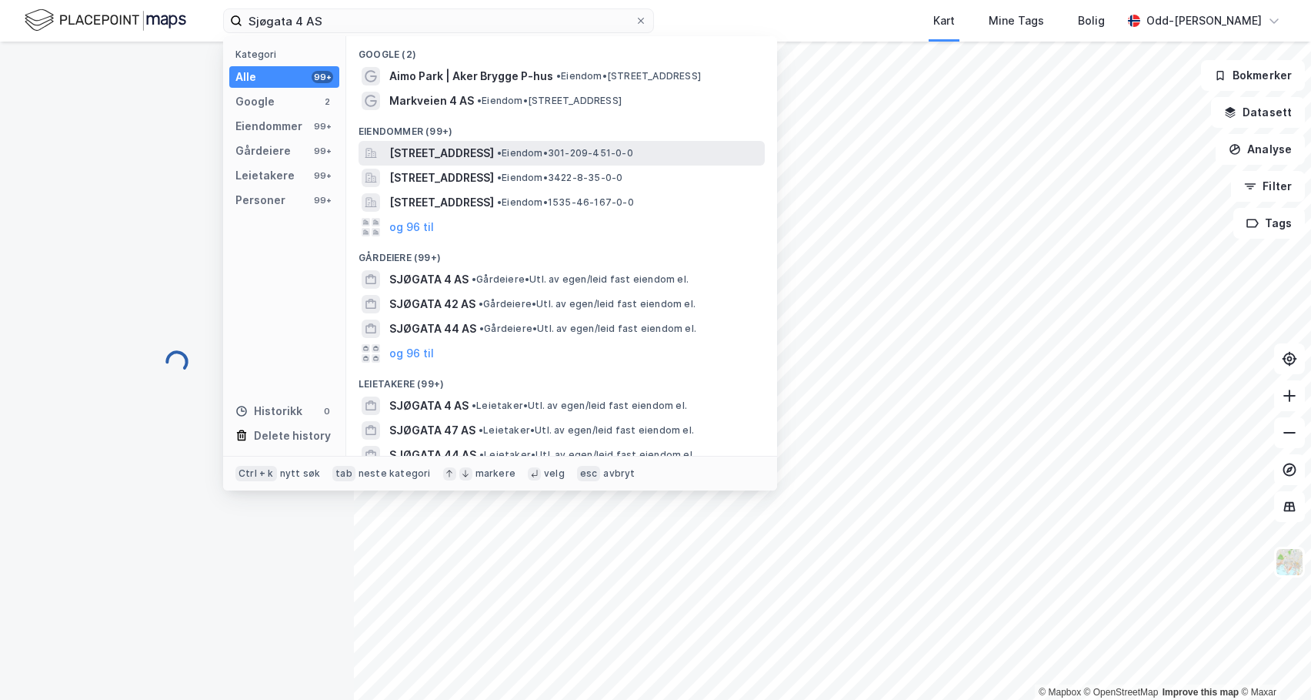
scroll to position [1, 0]
click at [426, 153] on span "[STREET_ADDRESS]" at bounding box center [441, 153] width 105 height 18
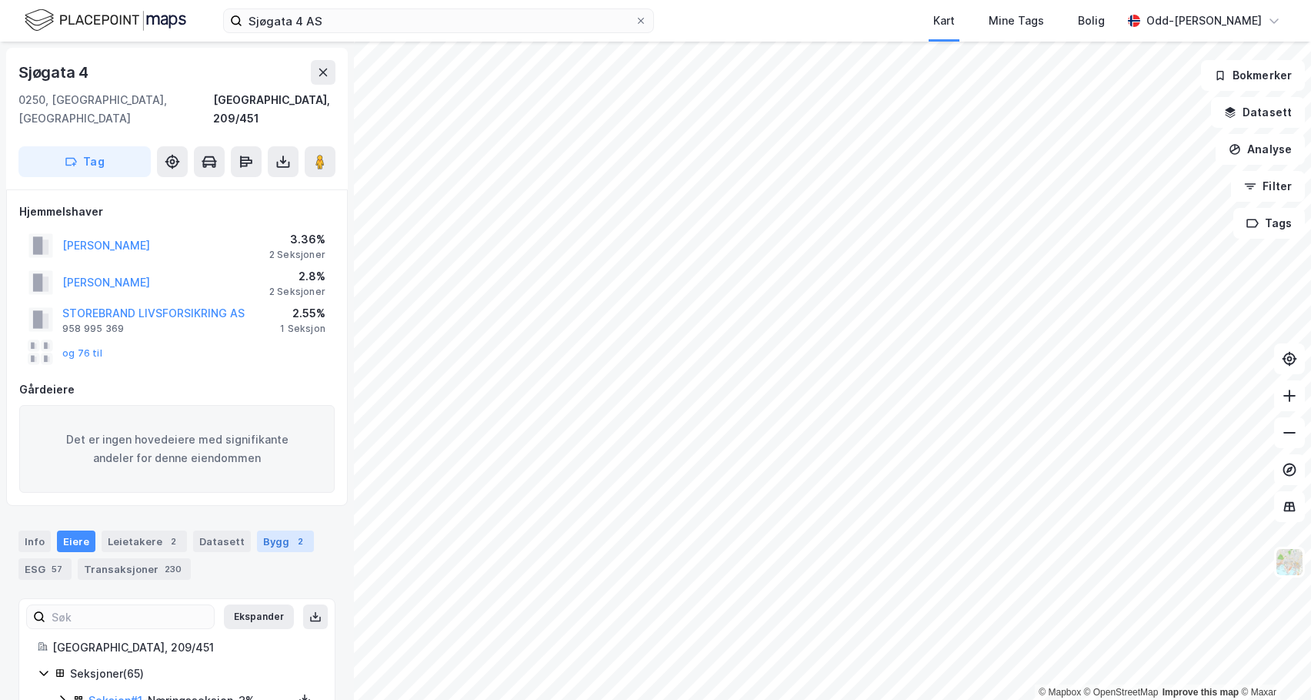
click at [278, 530] on div "Bygg 2" at bounding box center [285, 541] width 57 height 22
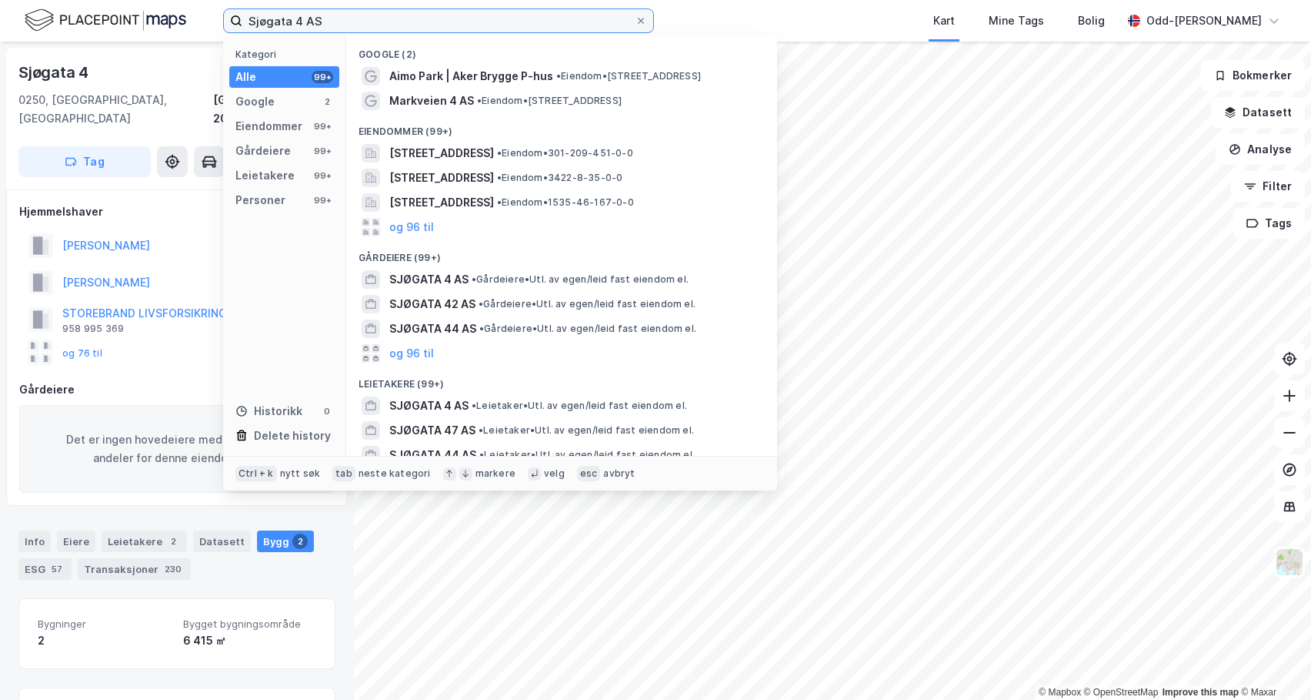
click at [338, 16] on input "Sjøgata 4 AS" at bounding box center [438, 20] width 392 height 23
drag, startPoint x: 336, startPoint y: 21, endPoint x: 133, endPoint y: 24, distance: 203.2
click at [134, 21] on div "Sjøgata 4 AS Kategori Alle 99+ Google 2 Eiendommer 99+ Gårdeiere 99+ Leietakere…" at bounding box center [655, 21] width 1311 height 42
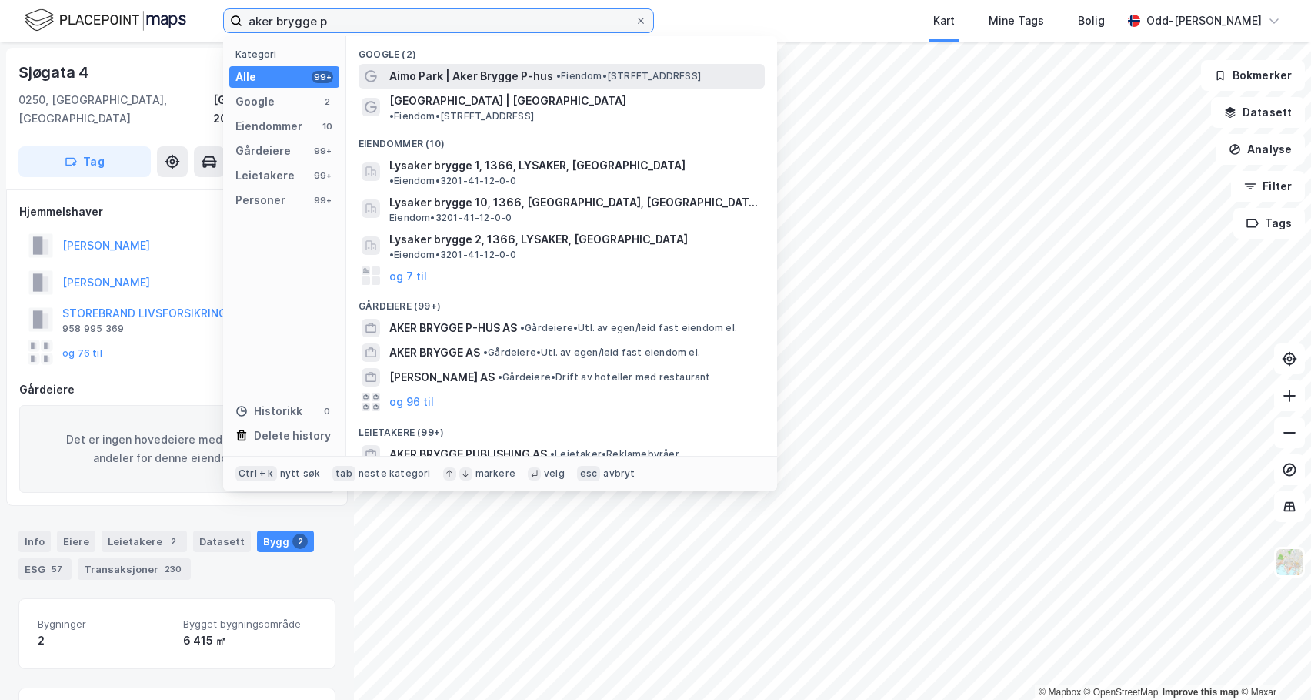
type input "aker brygge p"
click at [472, 75] on span "Aimo Park | Aker Brygge P-hus" at bounding box center [471, 76] width 164 height 18
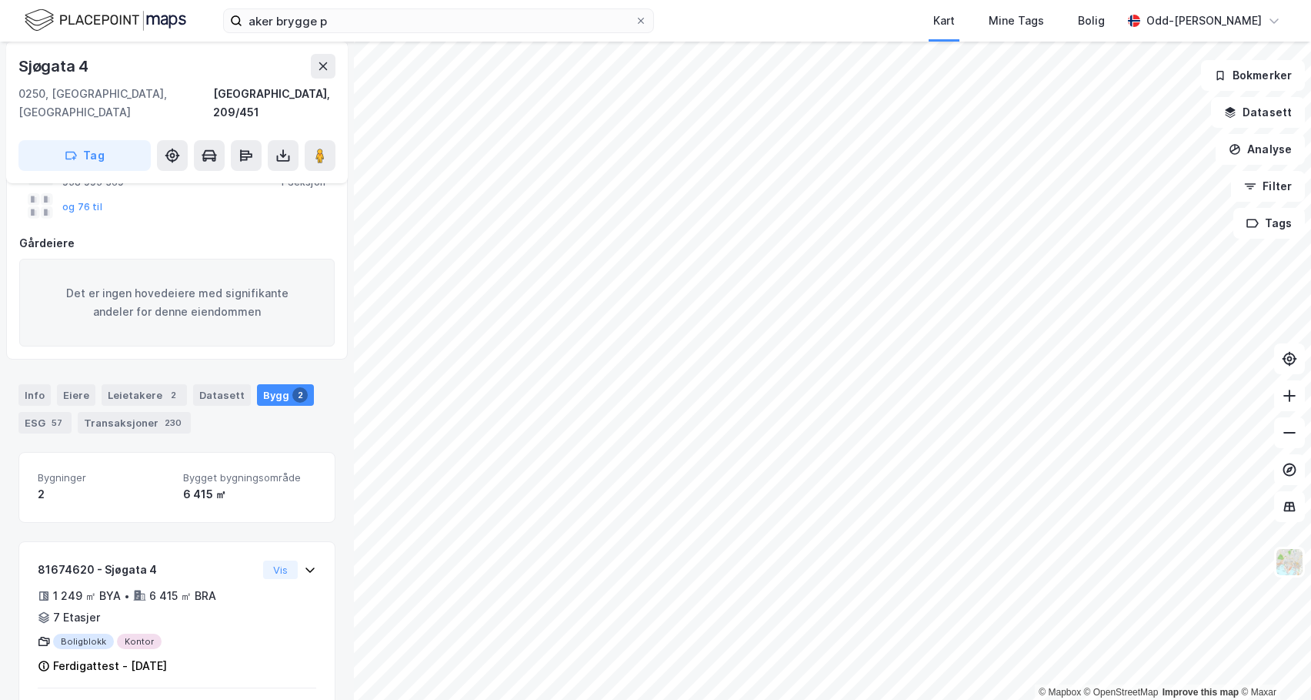
scroll to position [158, 0]
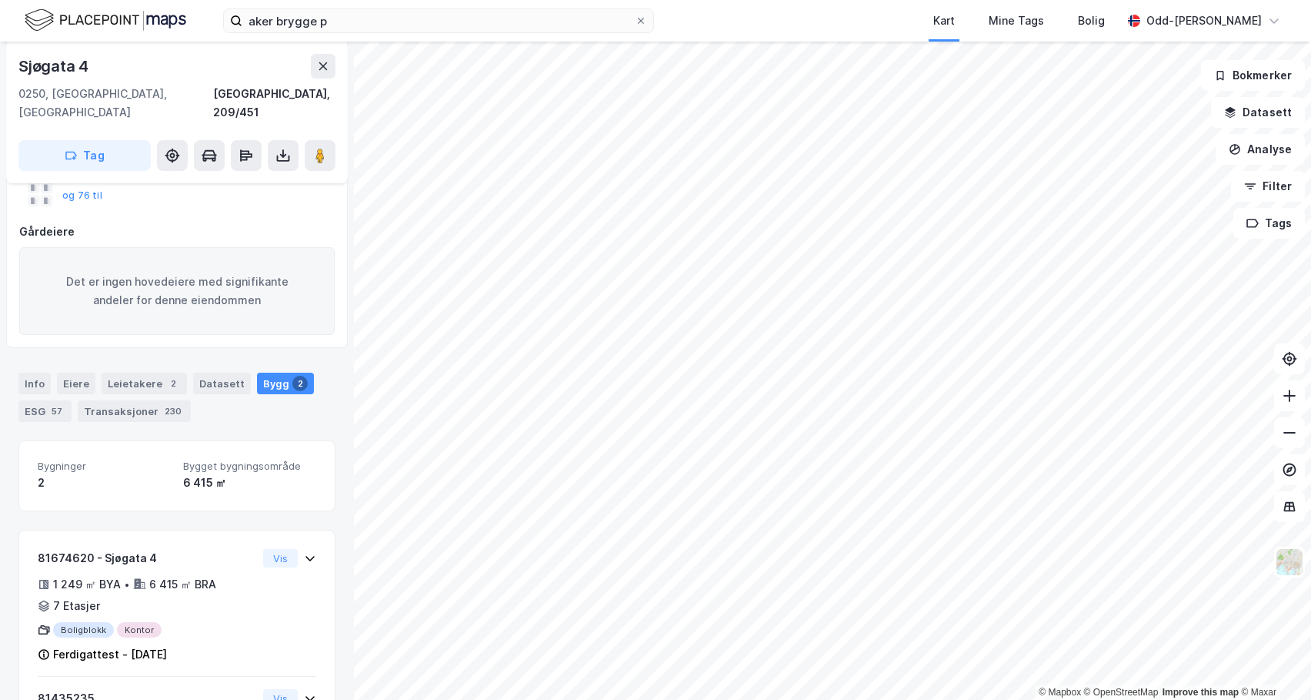
click at [267, 372] on div "Bygg 2" at bounding box center [285, 383] width 57 height 22
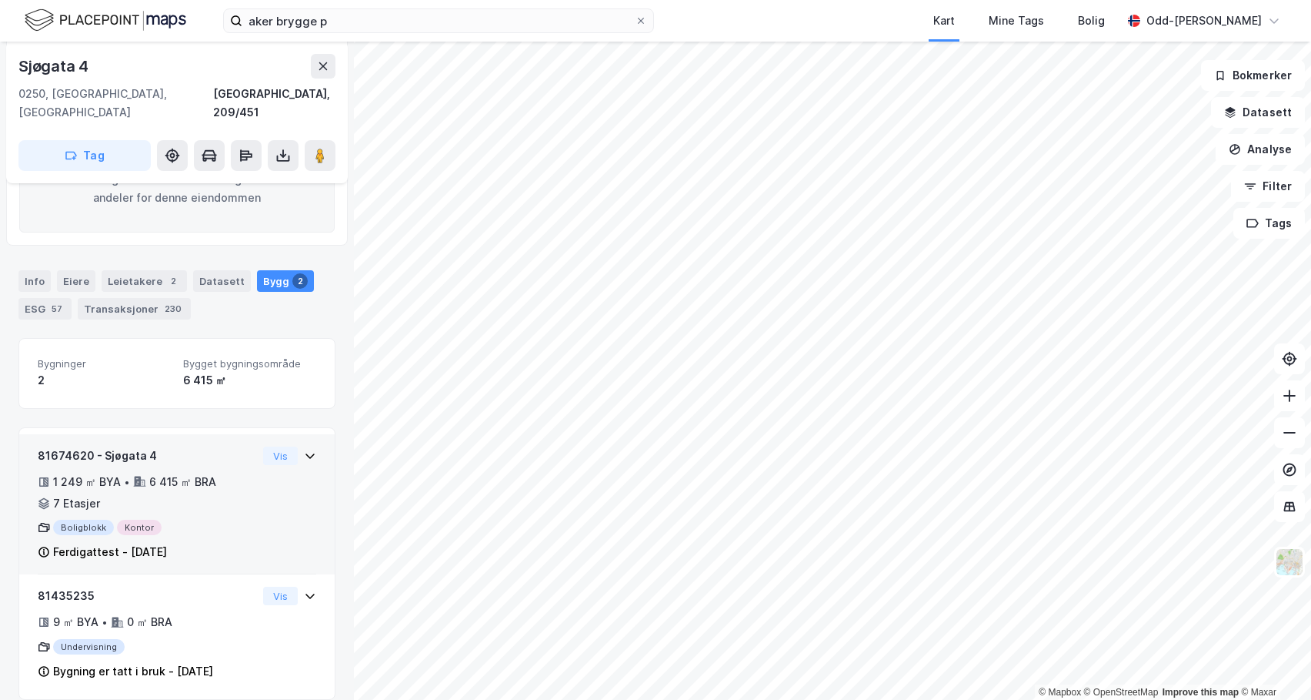
click at [127, 472] on div "1 249 ㎡ BYA •" at bounding box center [84, 481] width 92 height 18
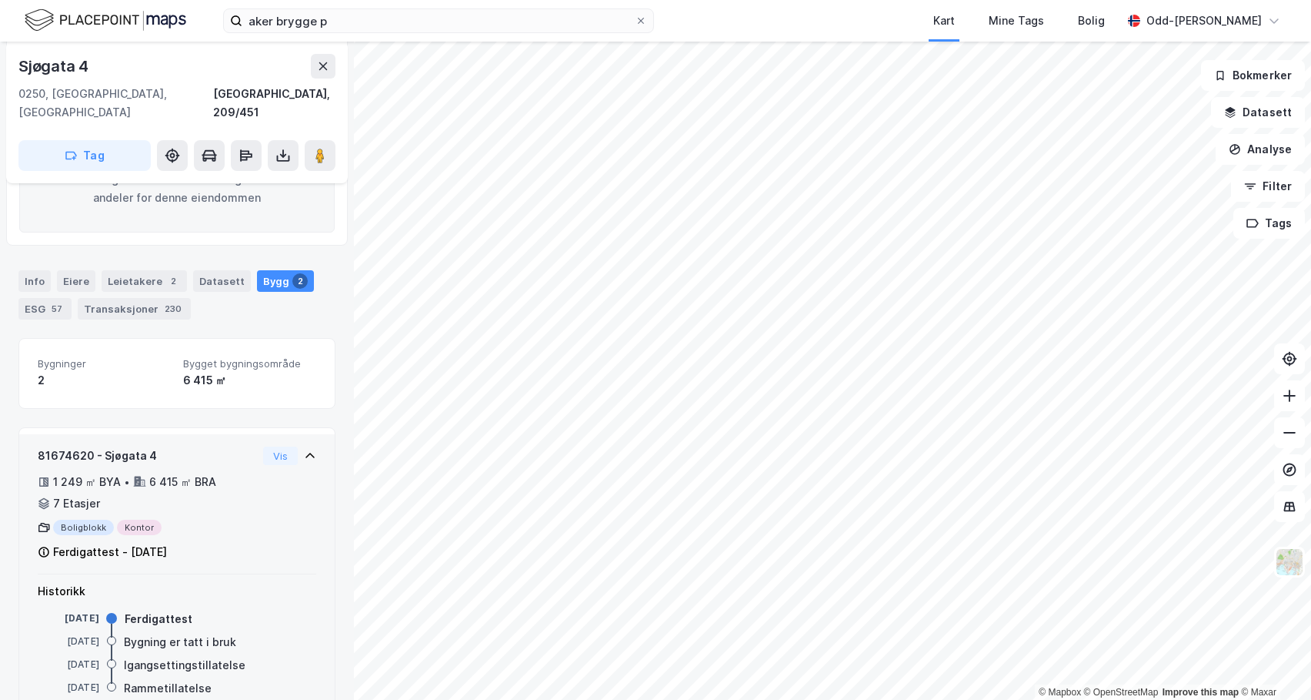
click at [88, 474] on div "1 249 ㎡ BYA • 6 415 ㎡ BRA • 7 Etasjer" at bounding box center [147, 492] width 219 height 40
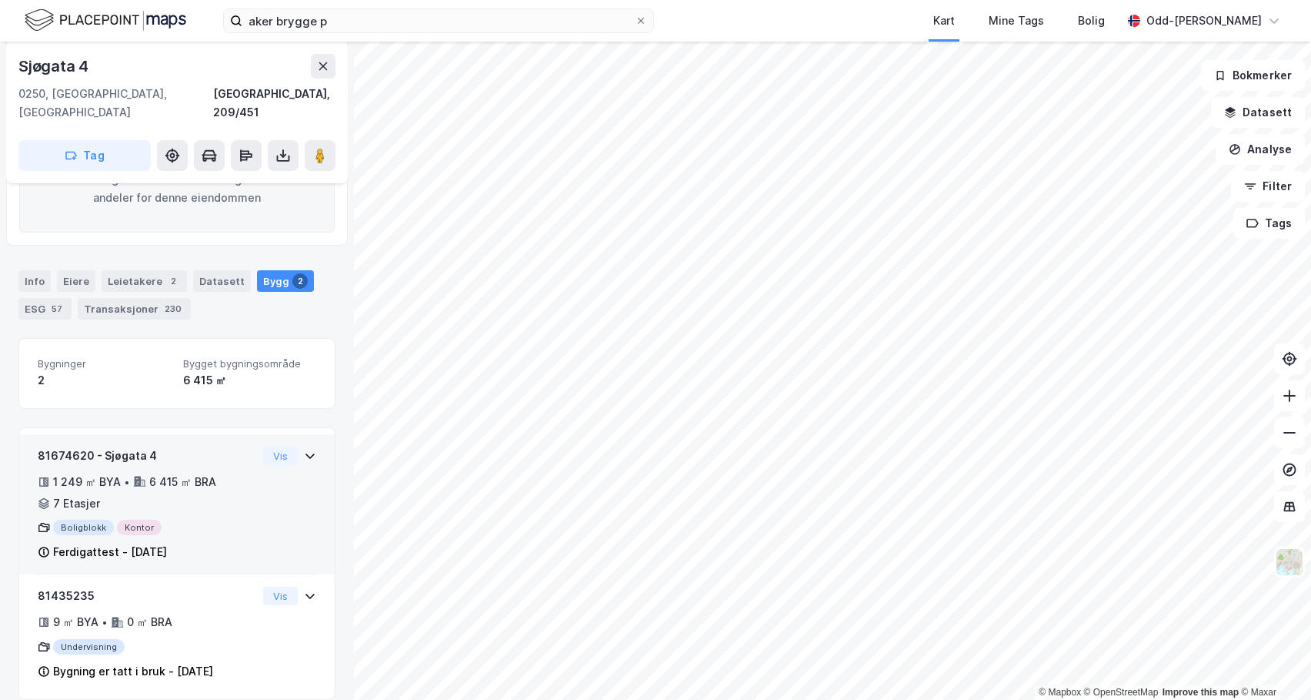
click at [77, 472] on div "1 249 ㎡ BYA" at bounding box center [87, 481] width 68 height 18
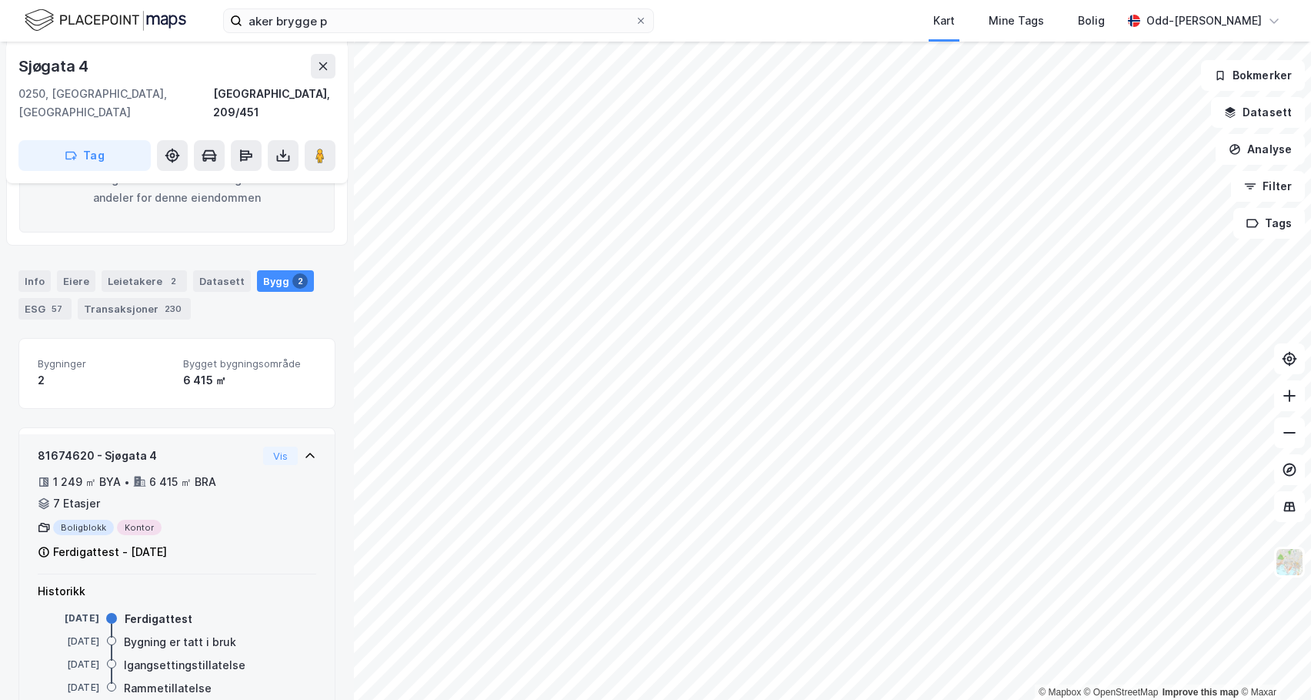
click at [75, 472] on div "1 249 ㎡ BYA" at bounding box center [87, 481] width 68 height 18
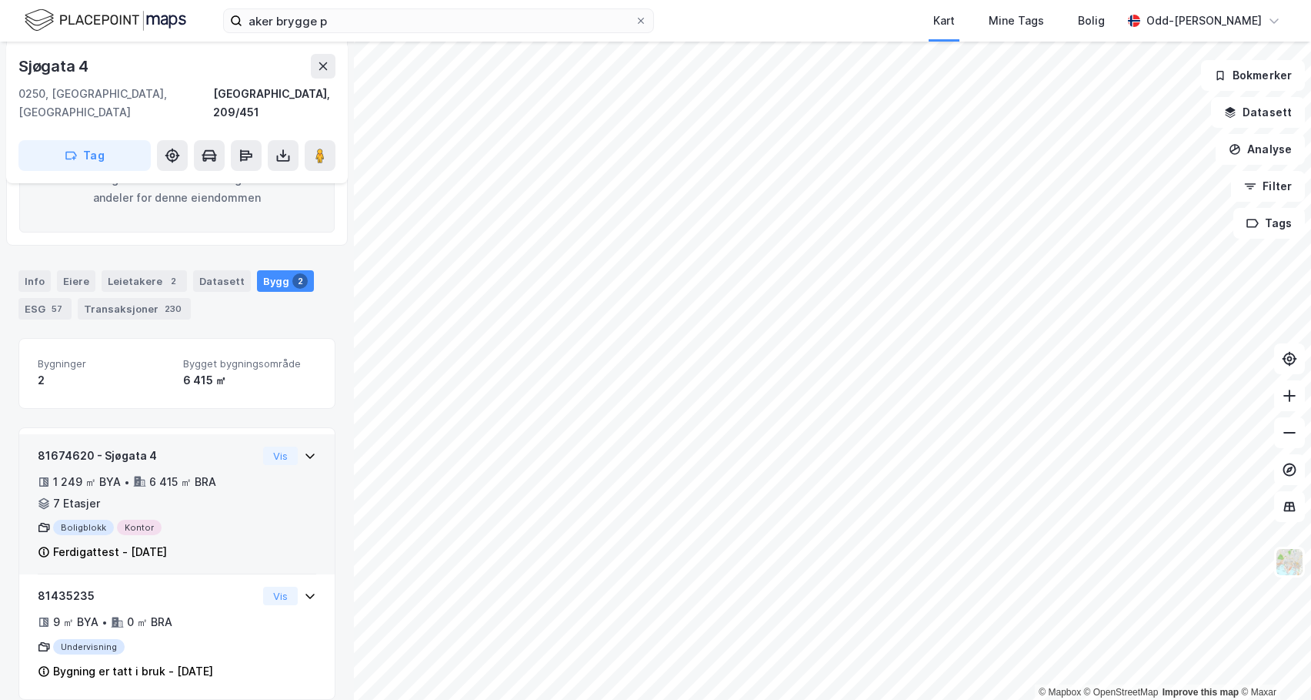
click at [66, 446] on div "81674620 - Sjøgata 4" at bounding box center [147, 455] width 219 height 18
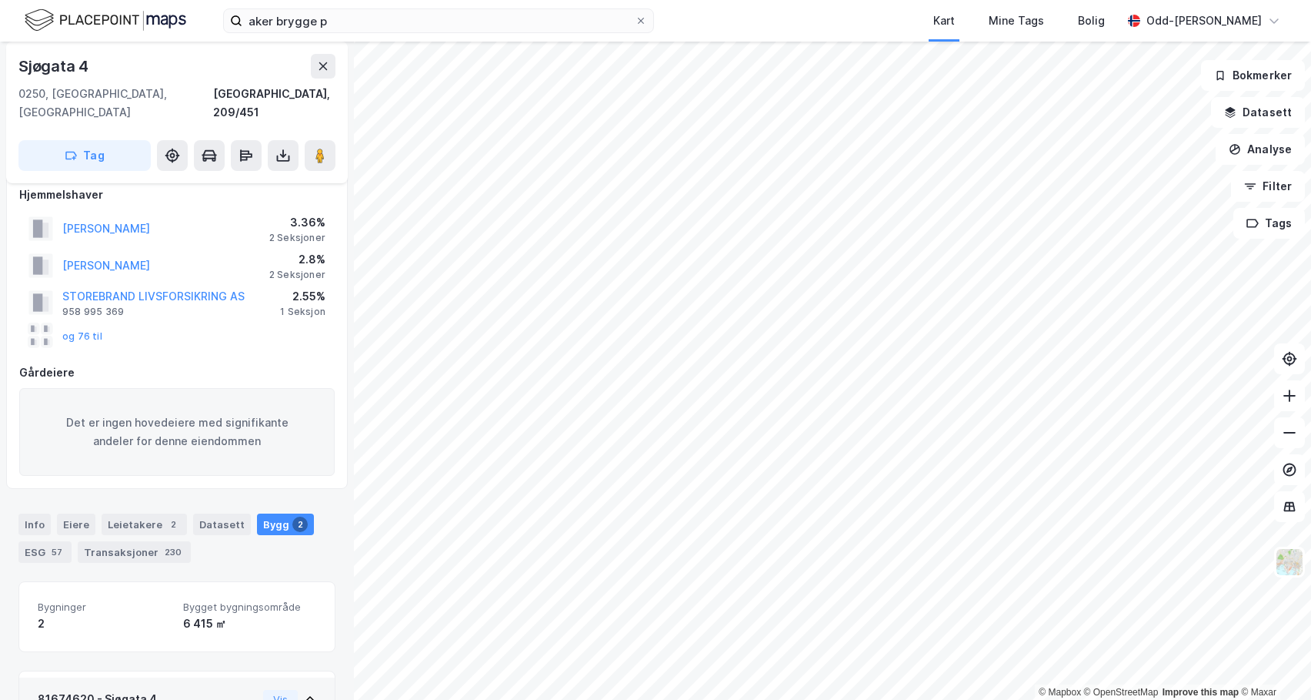
scroll to position [0, 0]
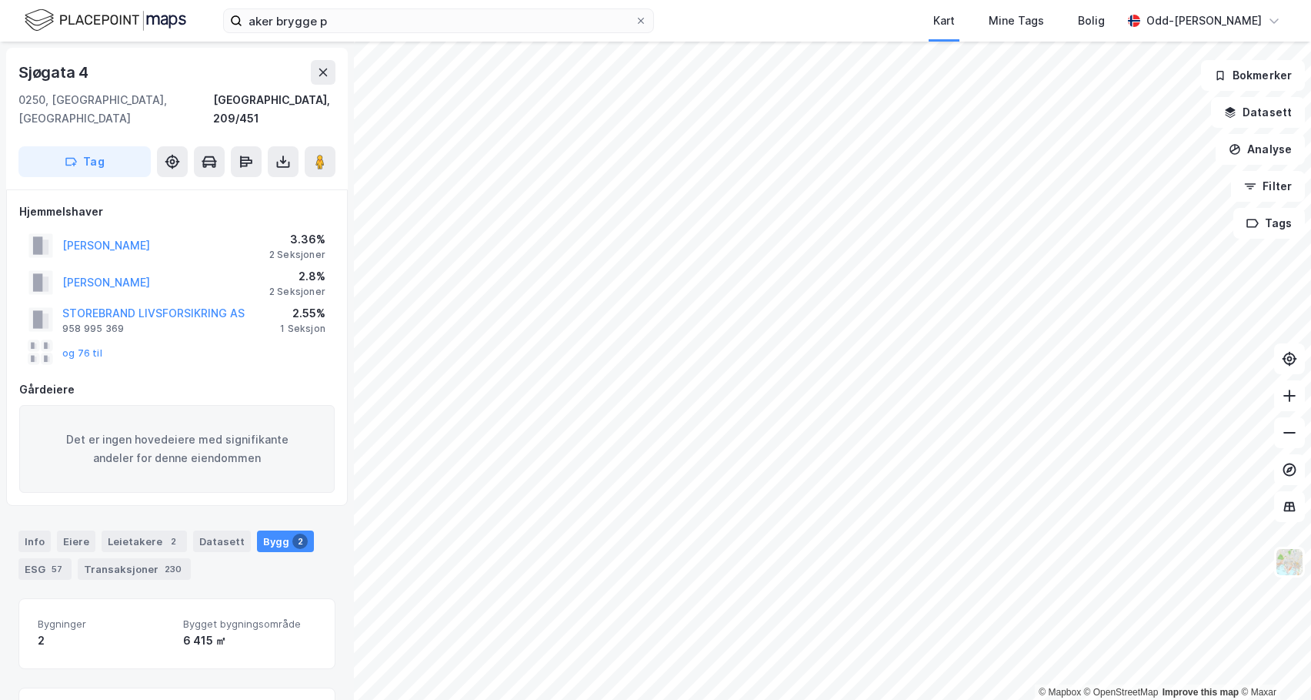
click at [212, 380] on div "Gårdeiere" at bounding box center [177, 389] width 316 height 18
click at [279, 99] on div "[GEOGRAPHIC_DATA], 209/451" at bounding box center [274, 109] width 122 height 37
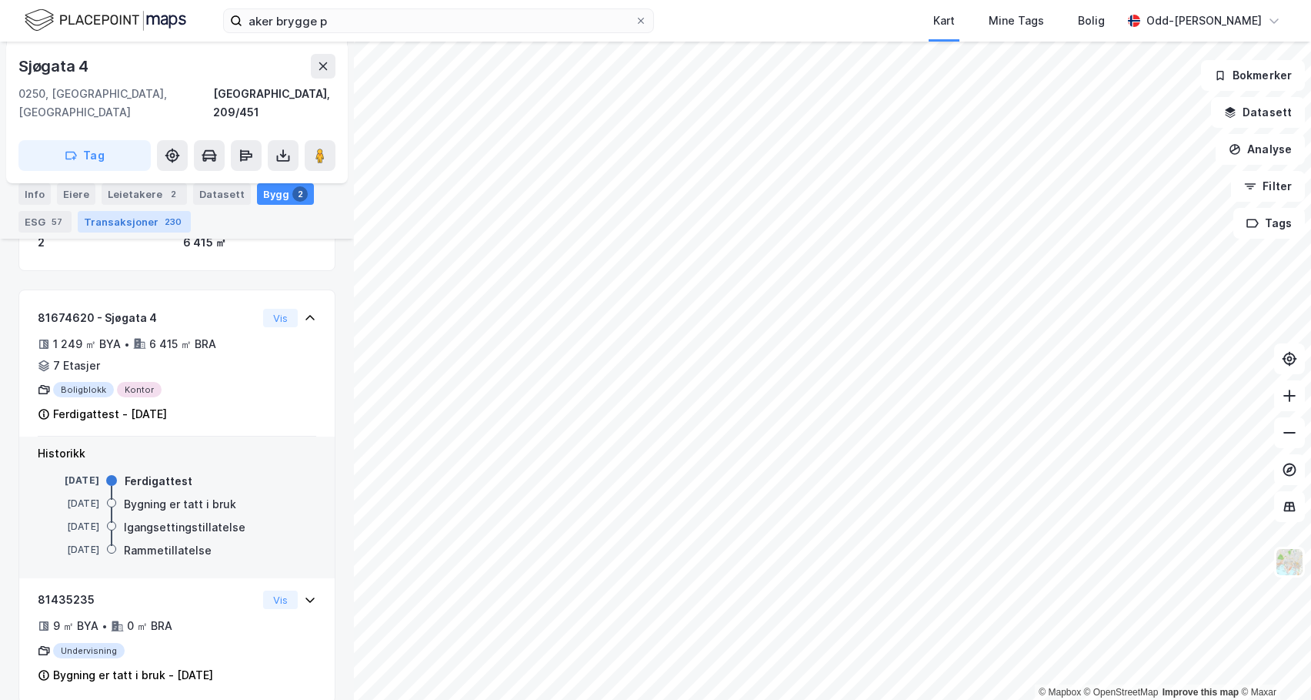
scroll to position [402, 0]
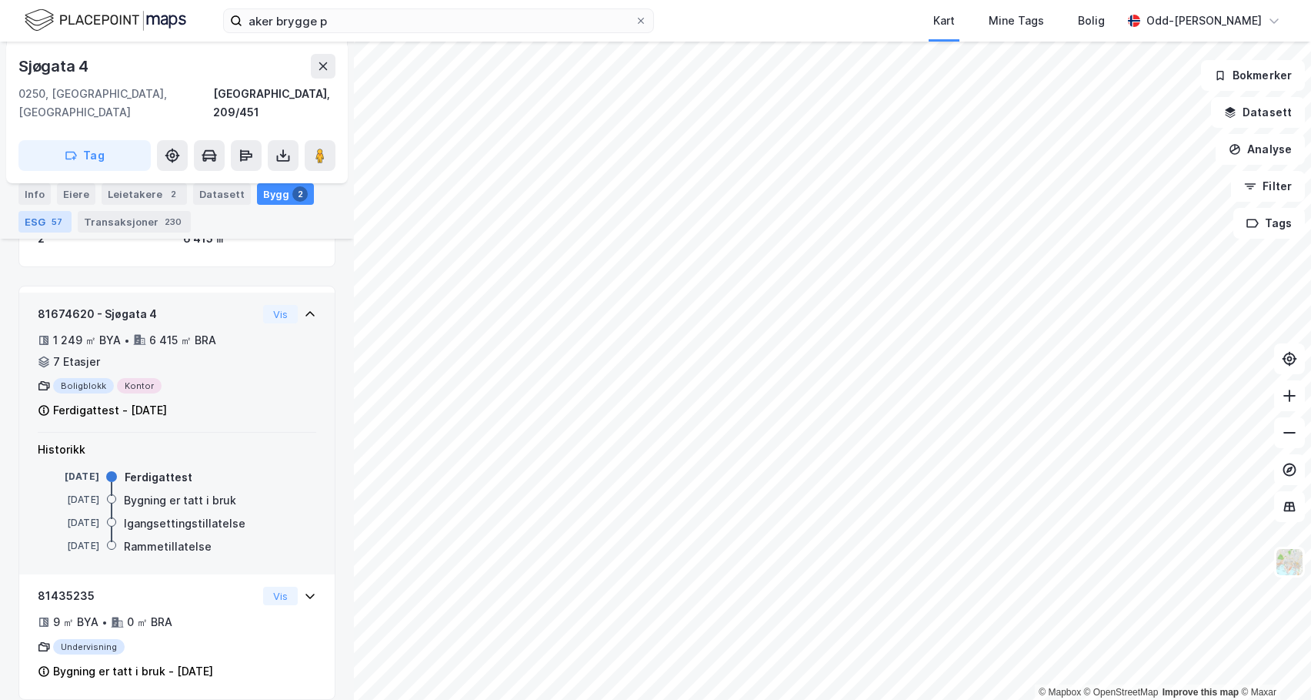
click at [60, 305] on div "81674620 - Sjøgata 4" at bounding box center [147, 314] width 219 height 18
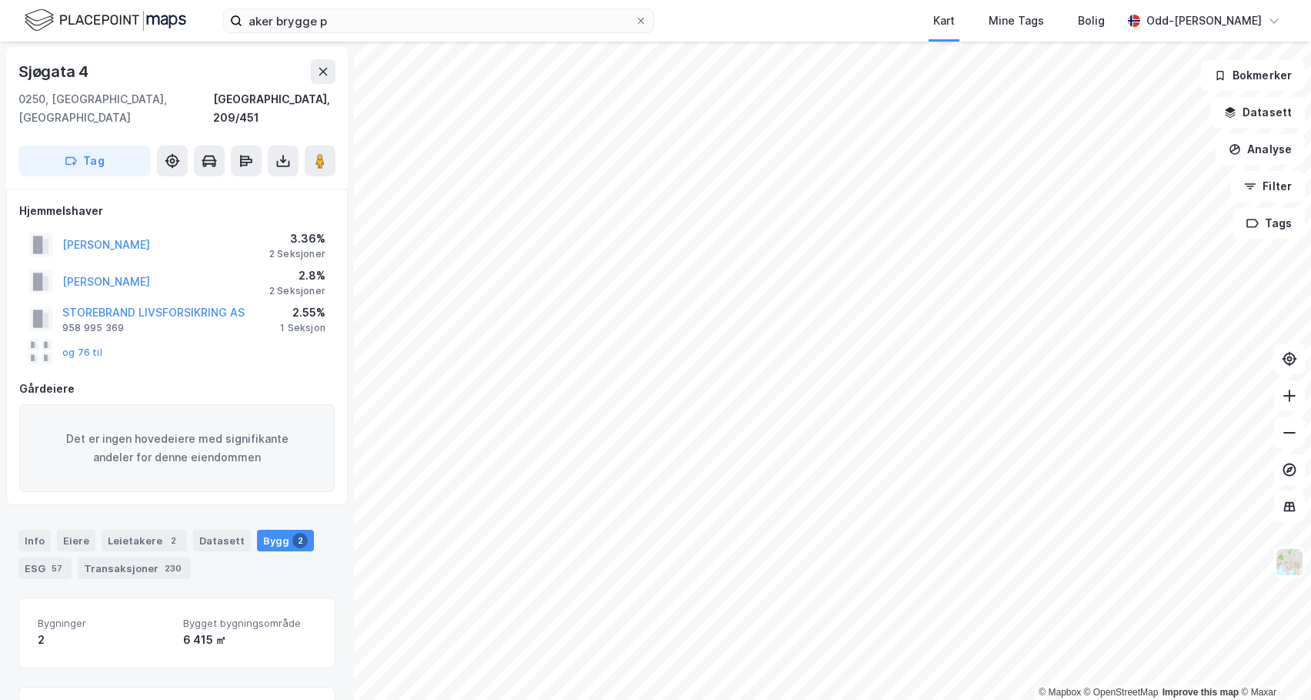
scroll to position [0, 0]
click at [33, 530] on div "Info" at bounding box center [34, 541] width 32 height 22
